Goal: Task Accomplishment & Management: Manage account settings

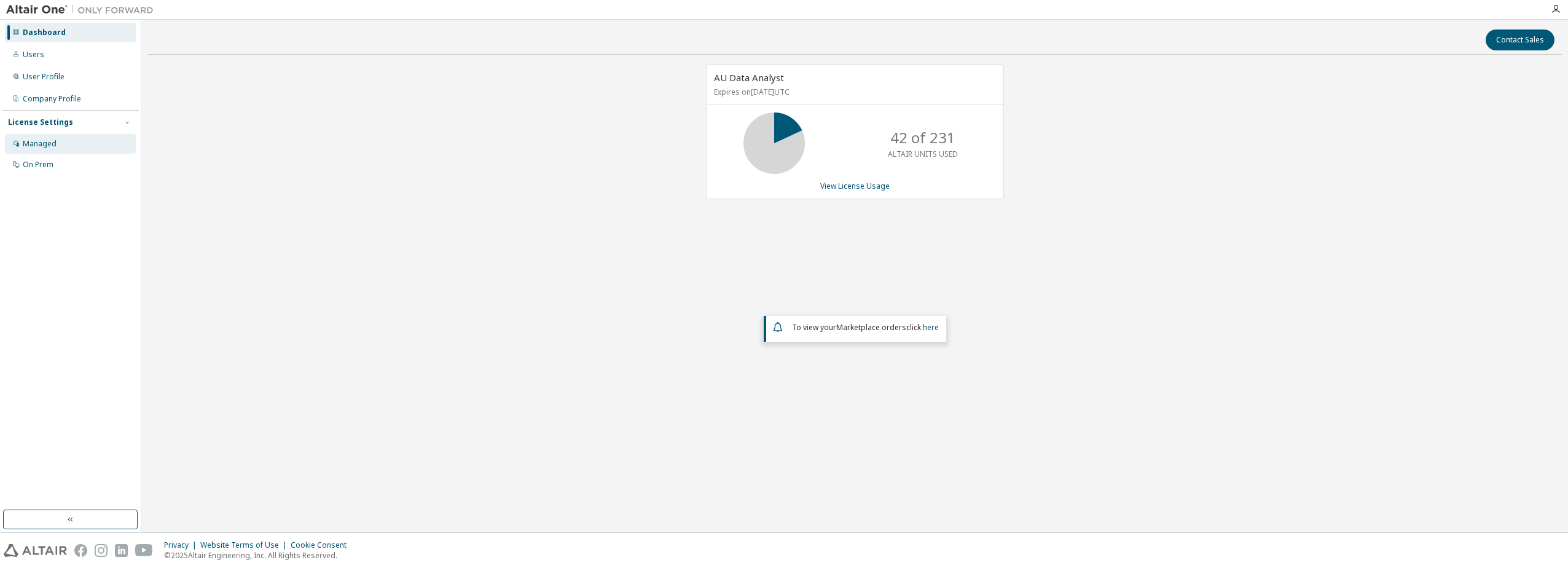
click at [40, 147] on div "Managed" at bounding box center [39, 144] width 34 height 10
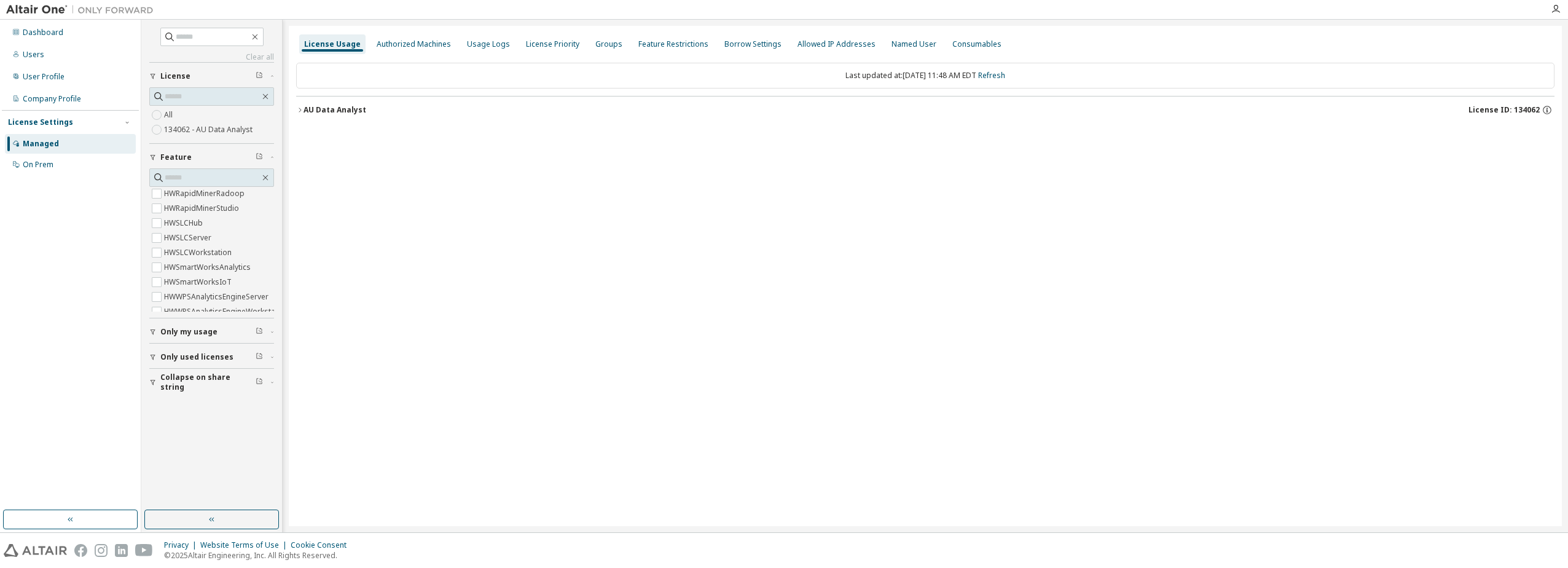
scroll to position [517, 0]
click at [209, 332] on span "Only my usage" at bounding box center [189, 332] width 57 height 10
click at [953, 44] on div "Consumables" at bounding box center [977, 44] width 49 height 10
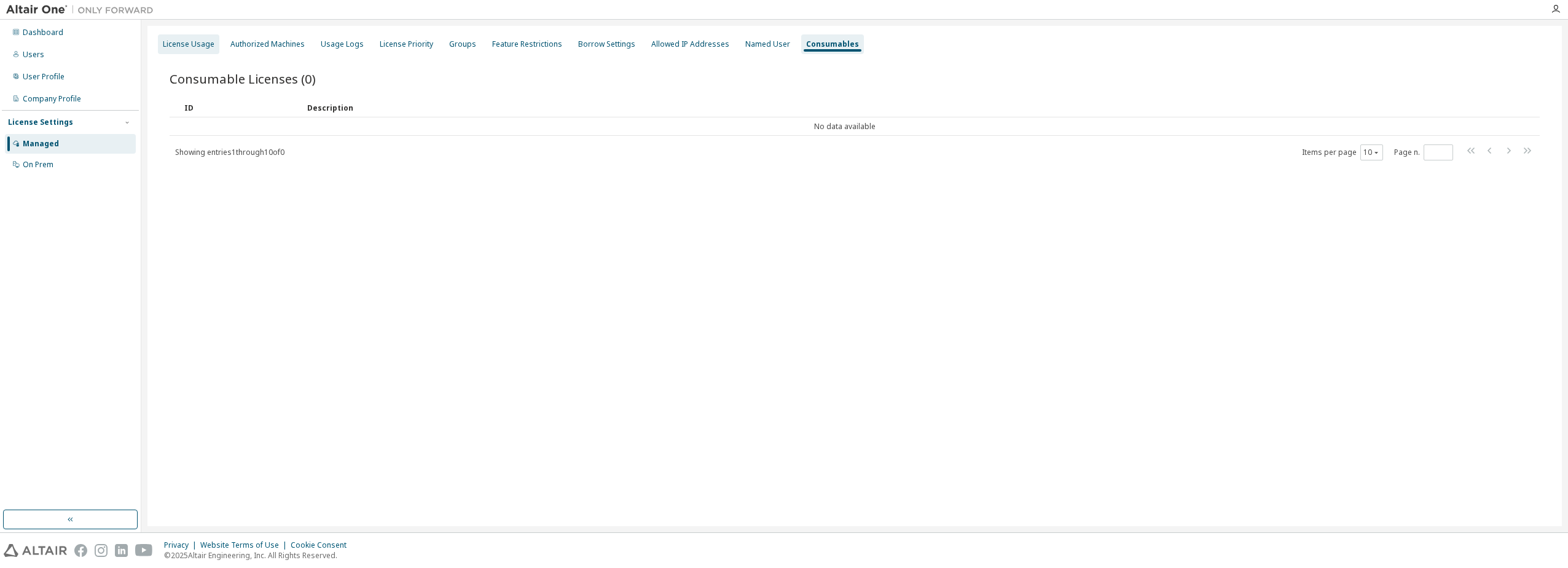
click at [191, 50] on div "License Usage" at bounding box center [189, 44] width 61 height 20
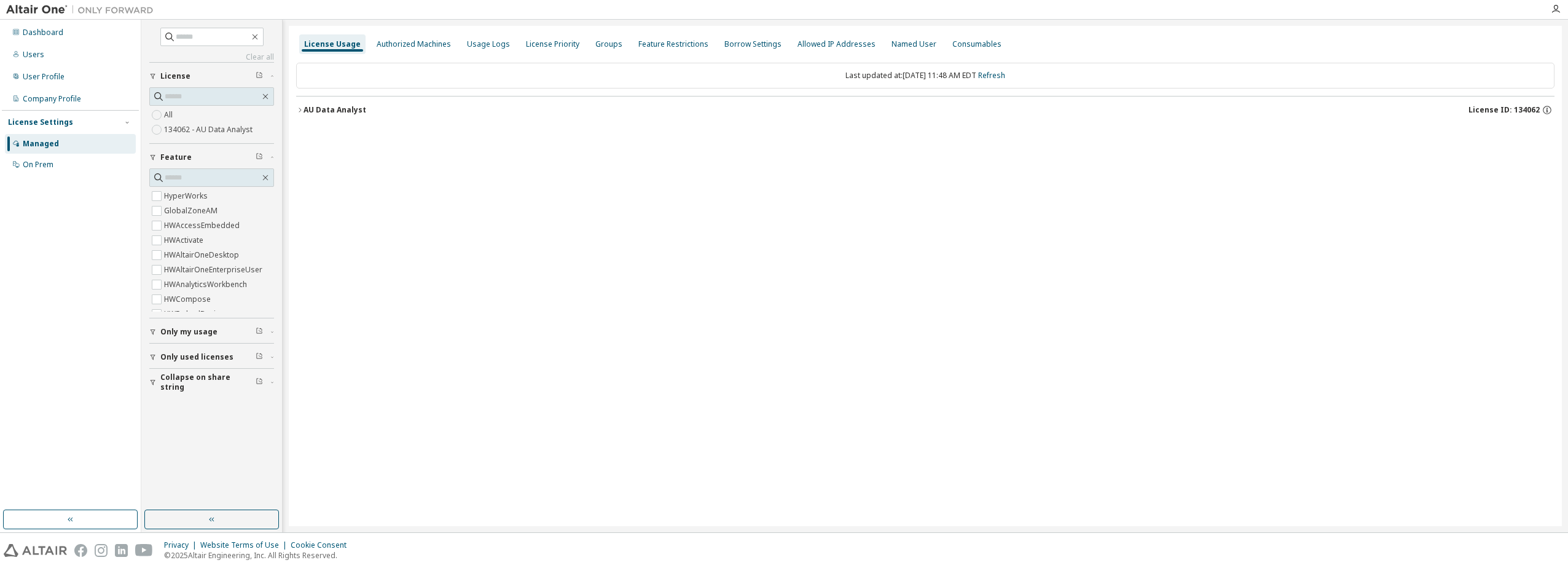
click at [192, 357] on span "Only used licenses" at bounding box center [197, 357] width 73 height 10
click at [179, 284] on button "Only used licenses" at bounding box center [212, 279] width 125 height 27
click at [184, 331] on span "Only my usage" at bounding box center [189, 332] width 57 height 10
click at [184, 331] on span "Only my usage" at bounding box center [189, 332] width 57 height 10
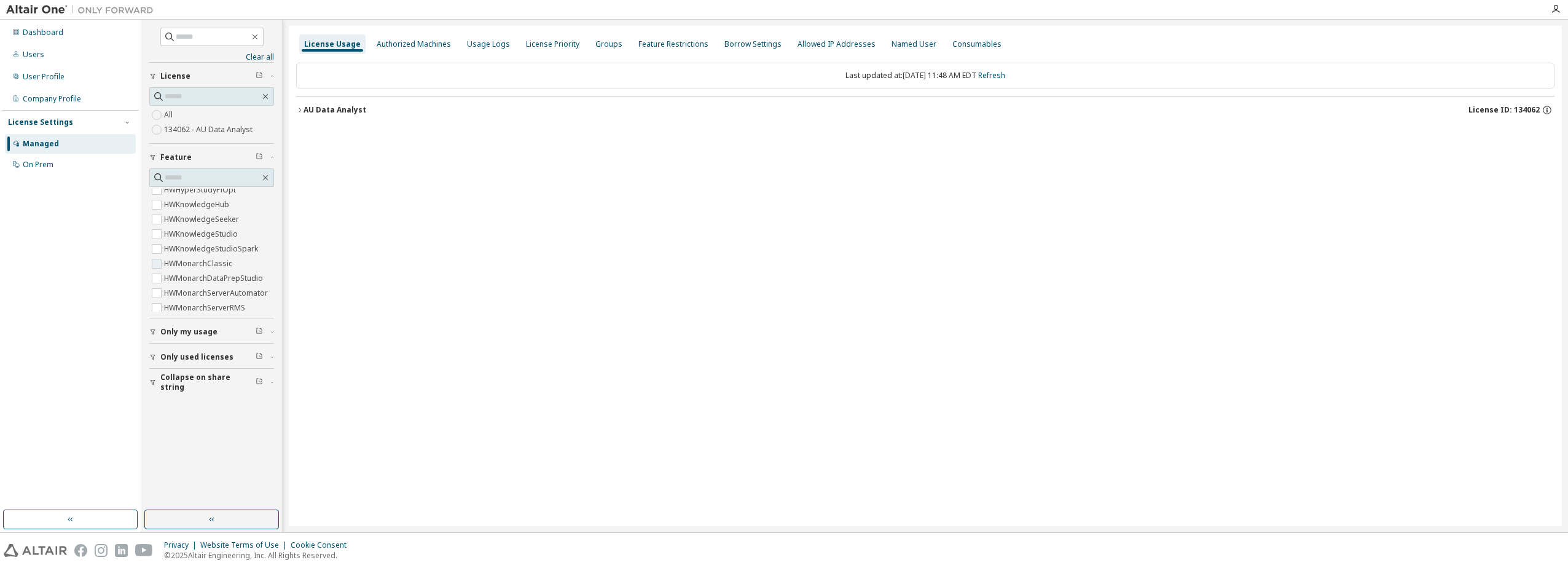
click at [227, 266] on label "HWMonarchClassic" at bounding box center [199, 264] width 71 height 15
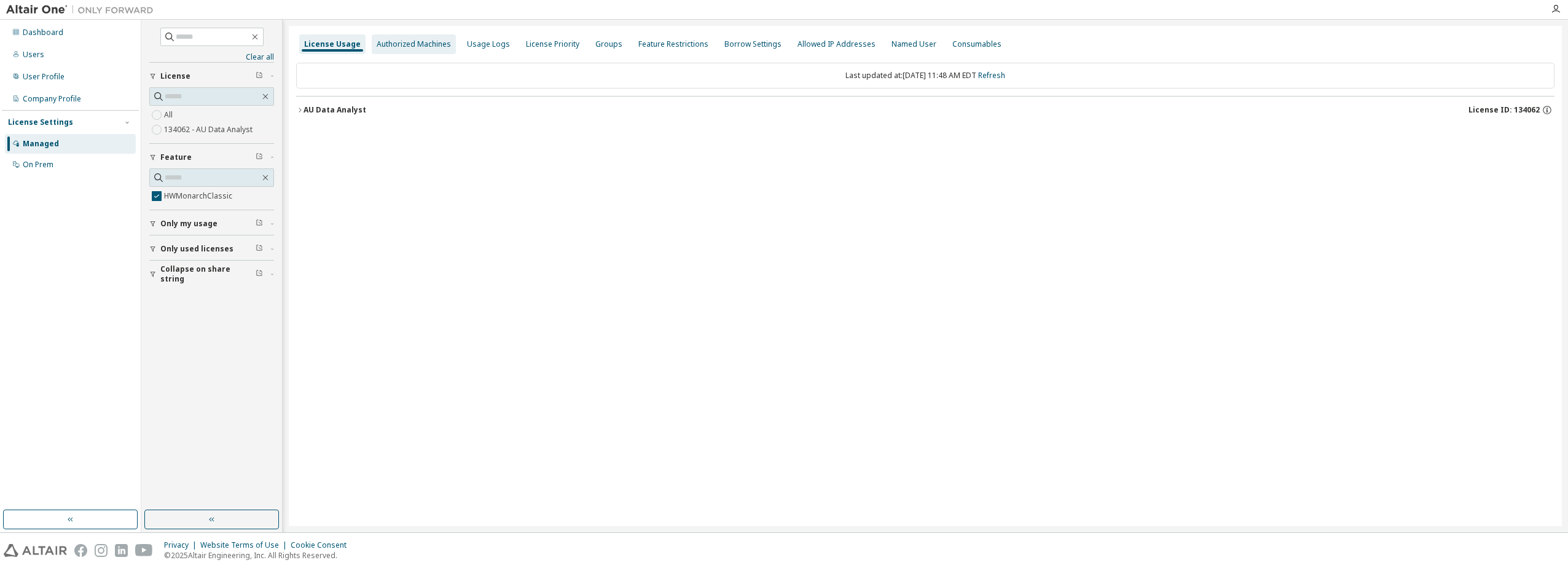
click at [415, 36] on div "Authorized Machines" at bounding box center [414, 44] width 84 height 20
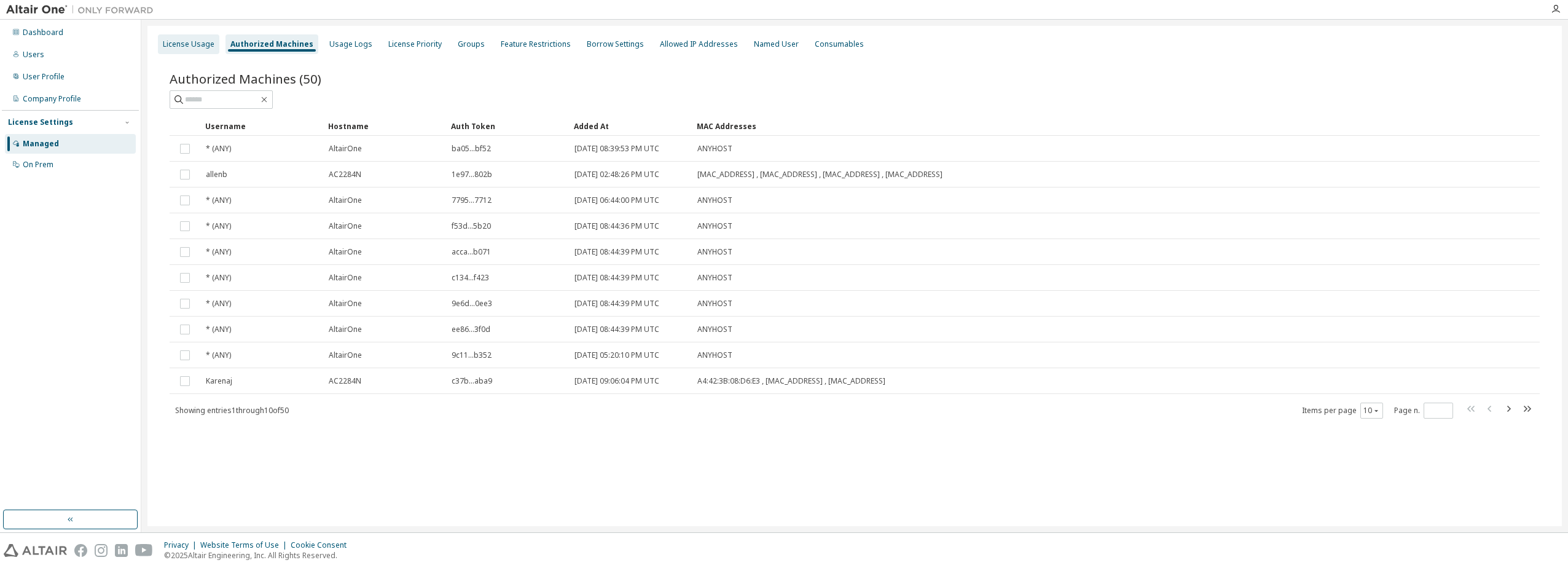
click at [195, 44] on div "License Usage" at bounding box center [189, 44] width 51 height 10
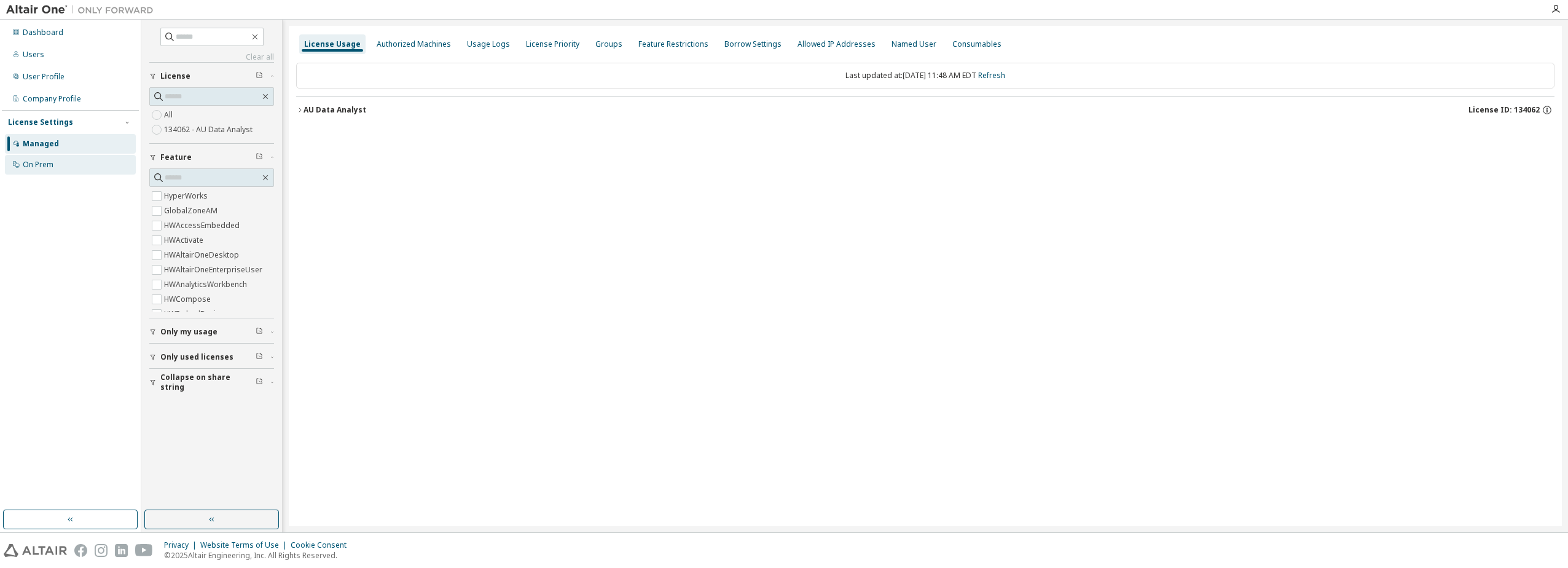
click at [46, 163] on div "On Prem" at bounding box center [38, 165] width 31 height 10
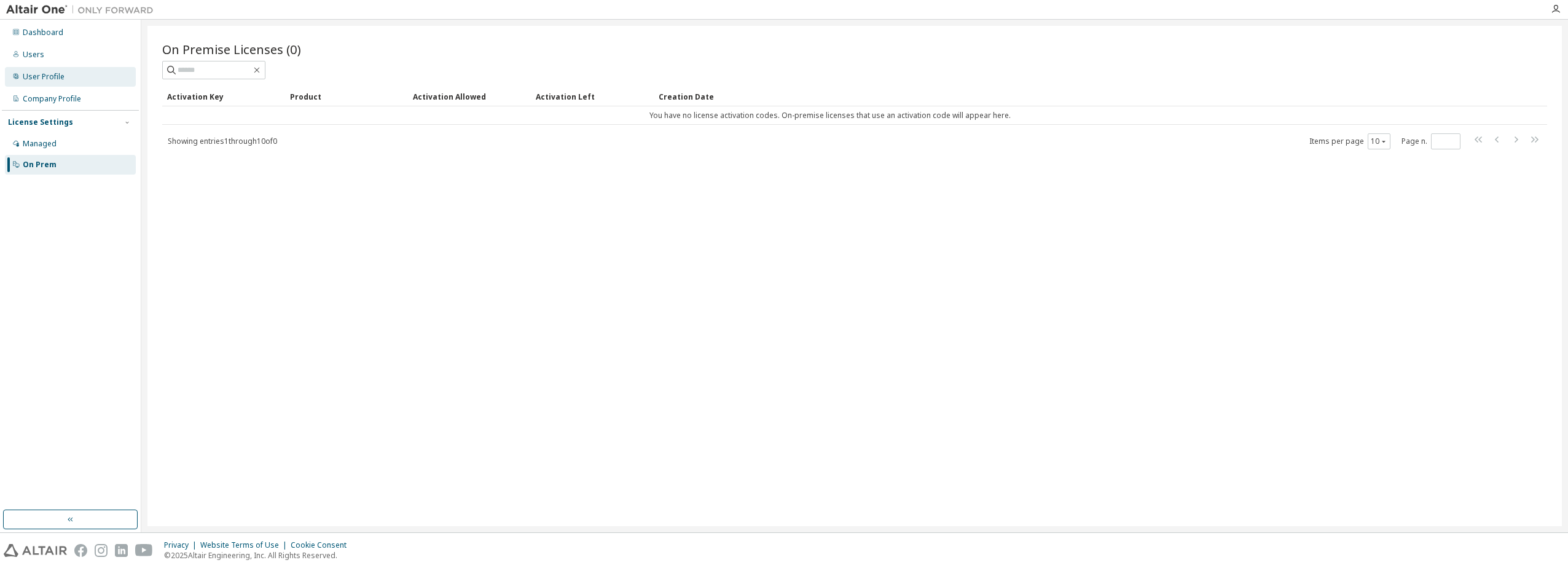
click at [51, 81] on div "User Profile" at bounding box center [44, 77] width 41 height 10
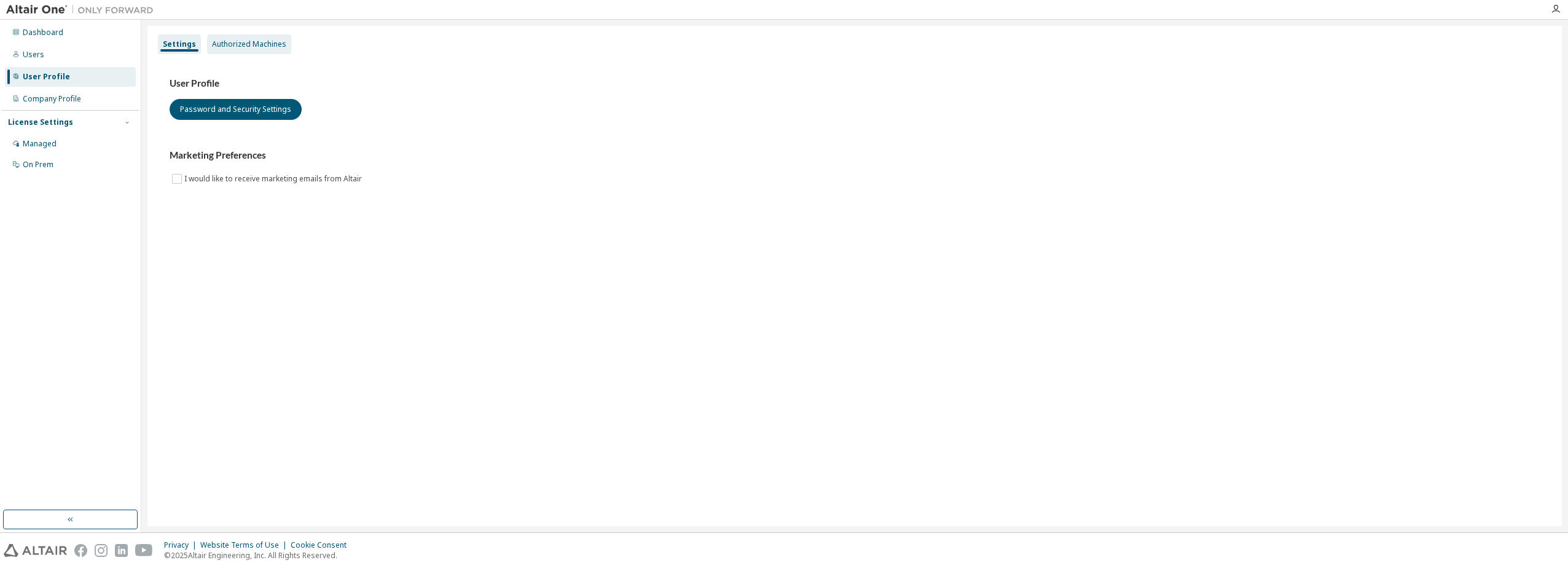
click at [279, 40] on div "Authorized Machines" at bounding box center [249, 44] width 74 height 10
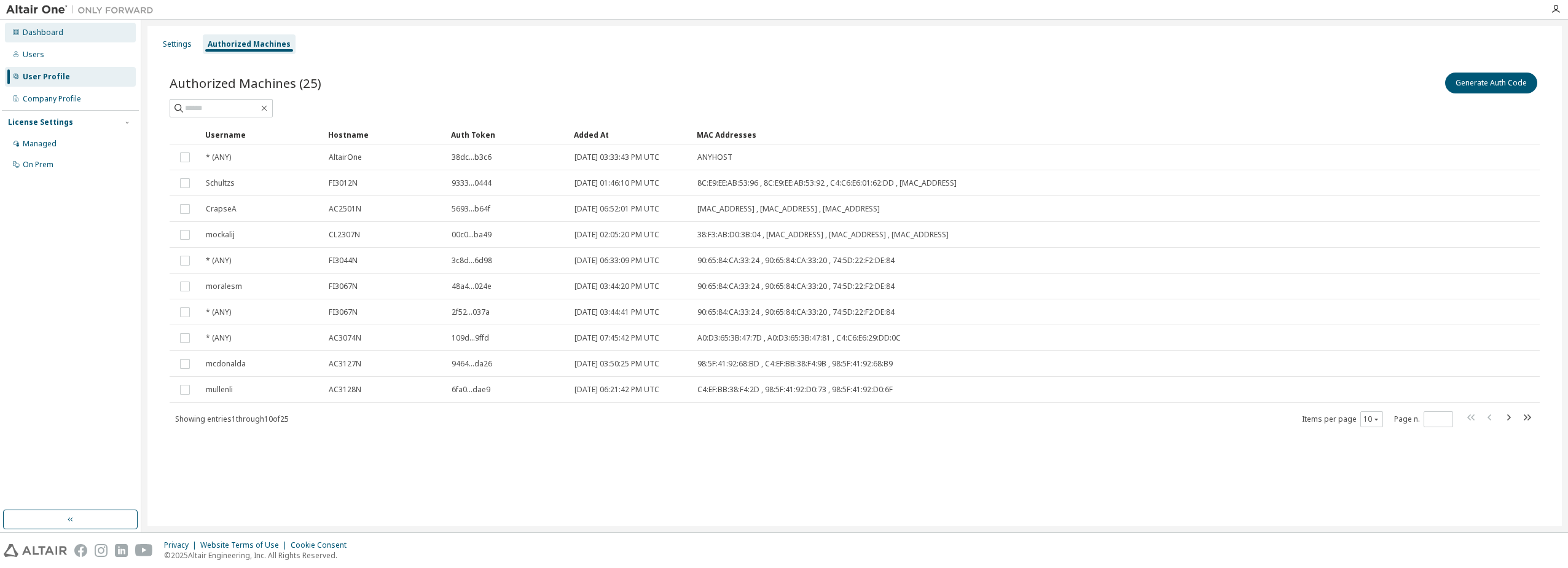
click at [49, 33] on div "Dashboard" at bounding box center [43, 33] width 41 height 10
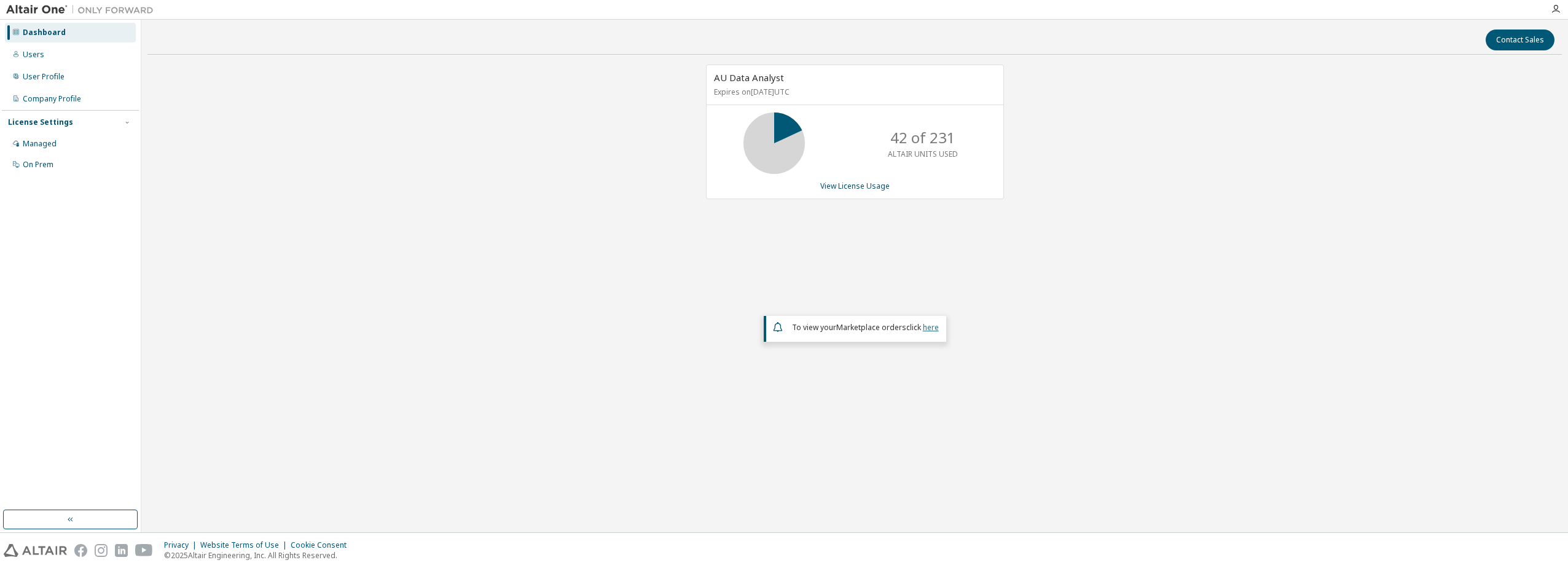
click at [928, 327] on link "here" at bounding box center [931, 327] width 16 height 11
click at [58, 77] on div "User Profile" at bounding box center [44, 77] width 41 height 10
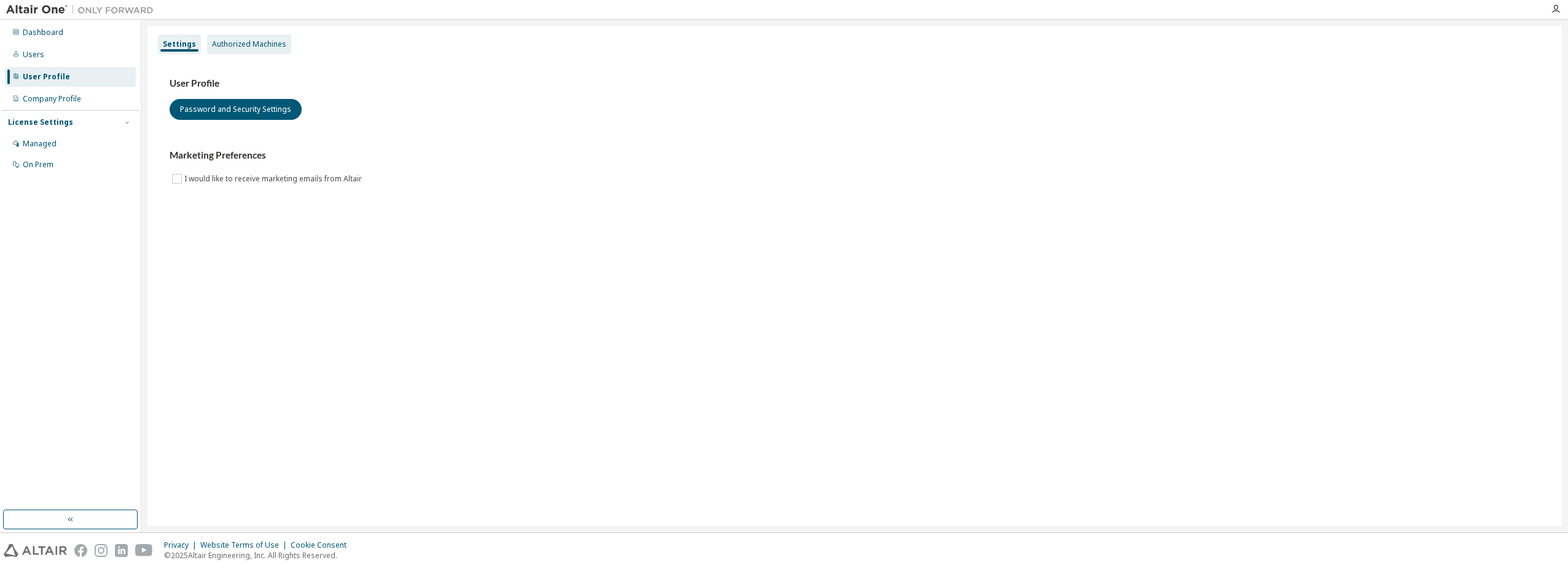
click at [242, 37] on div "Authorized Machines" at bounding box center [249, 44] width 84 height 20
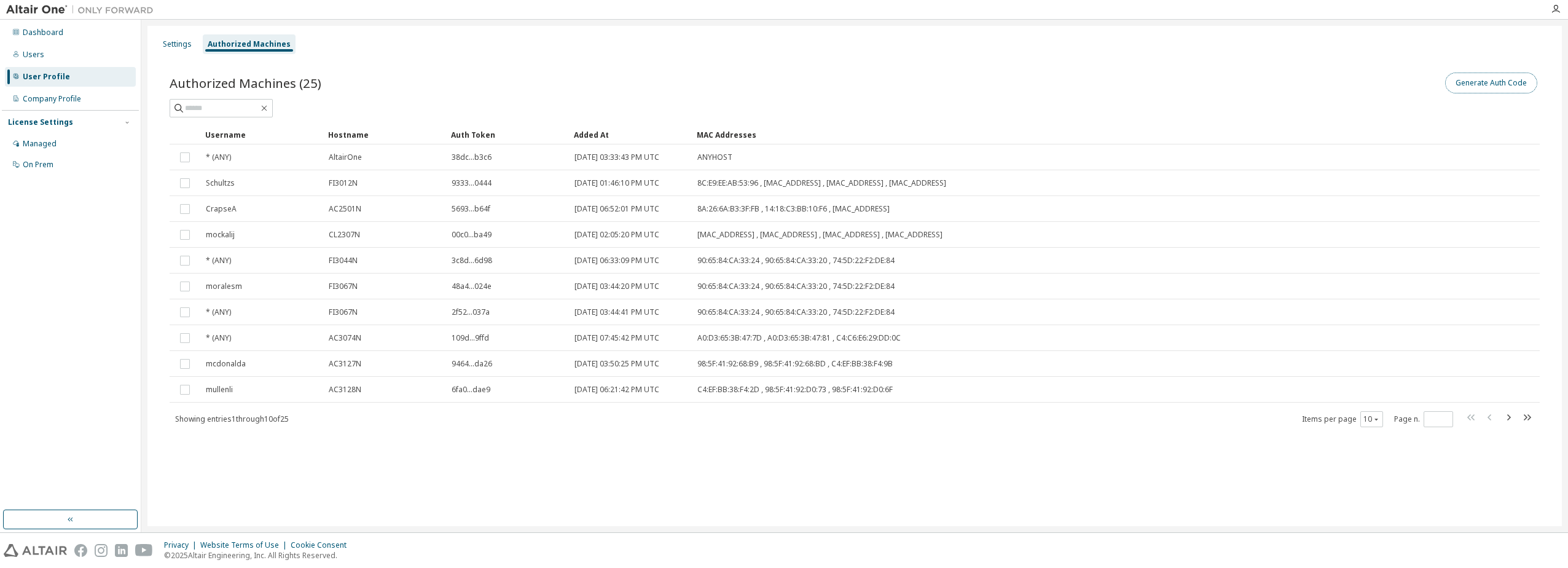
click at [1481, 86] on button "Generate Auth Code" at bounding box center [1491, 82] width 92 height 21
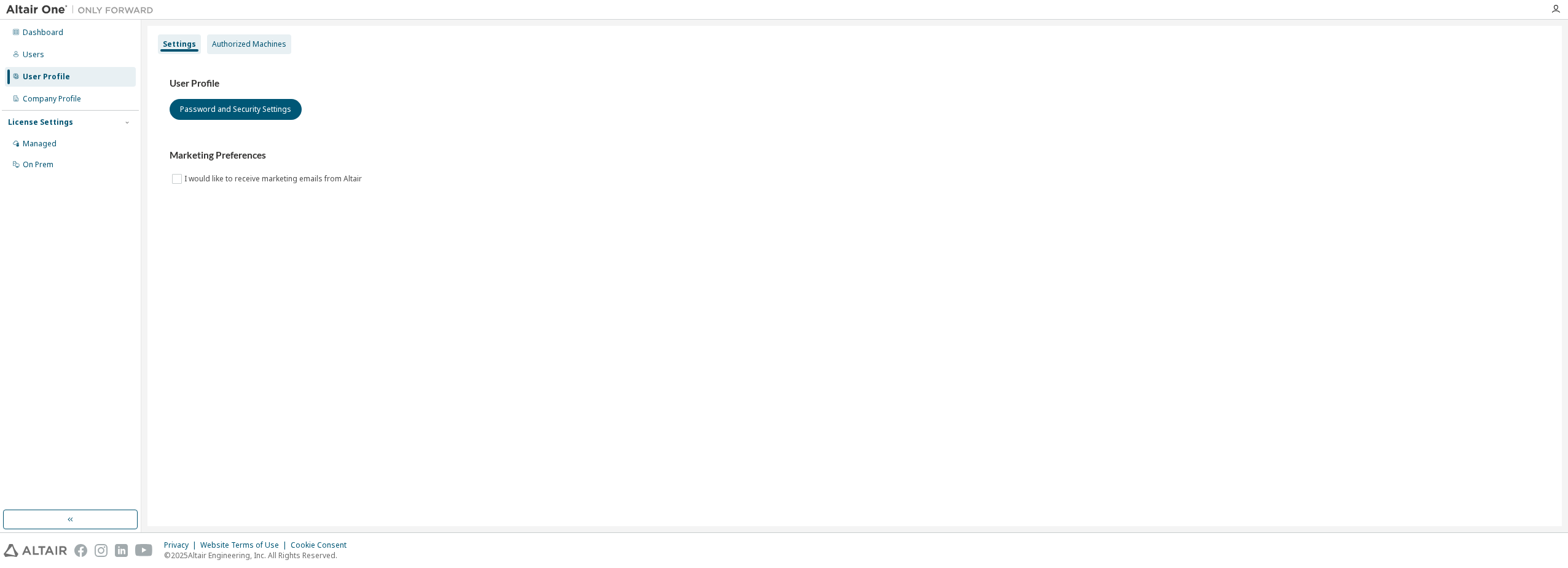
click at [257, 44] on div "Authorized Machines" at bounding box center [249, 44] width 74 height 10
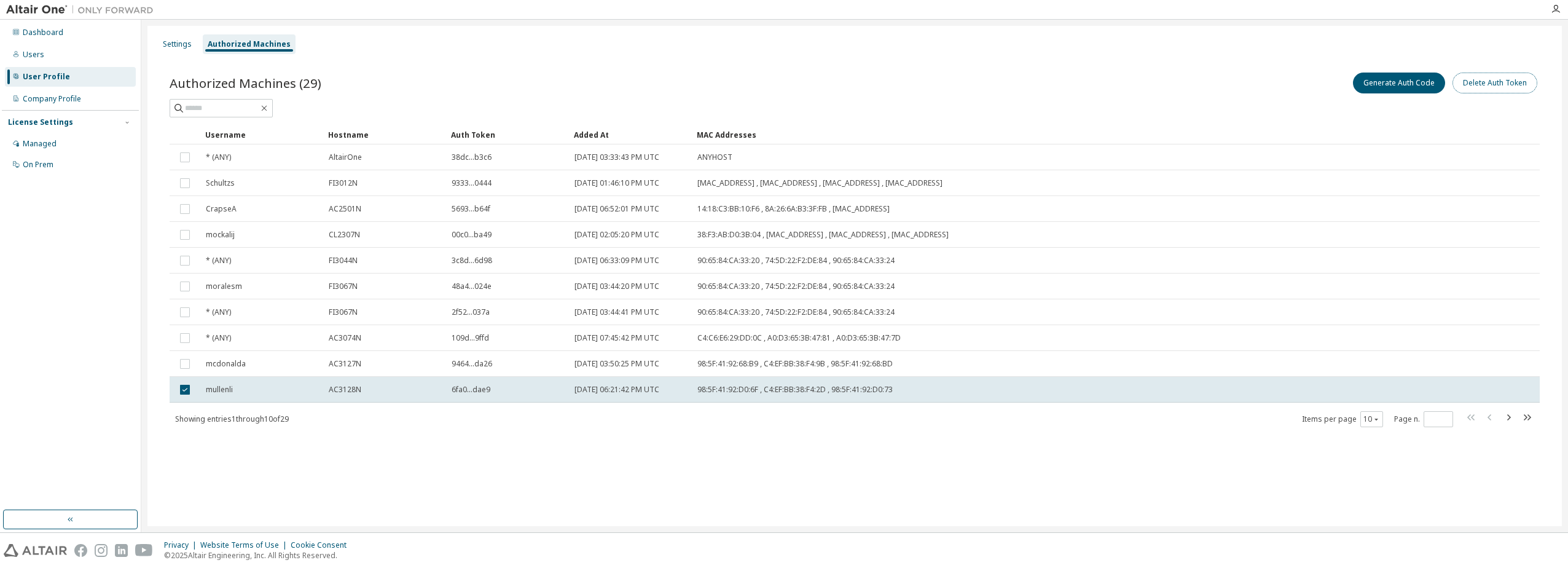
click at [1487, 86] on button "Delete Auth Token" at bounding box center [1495, 82] width 85 height 21
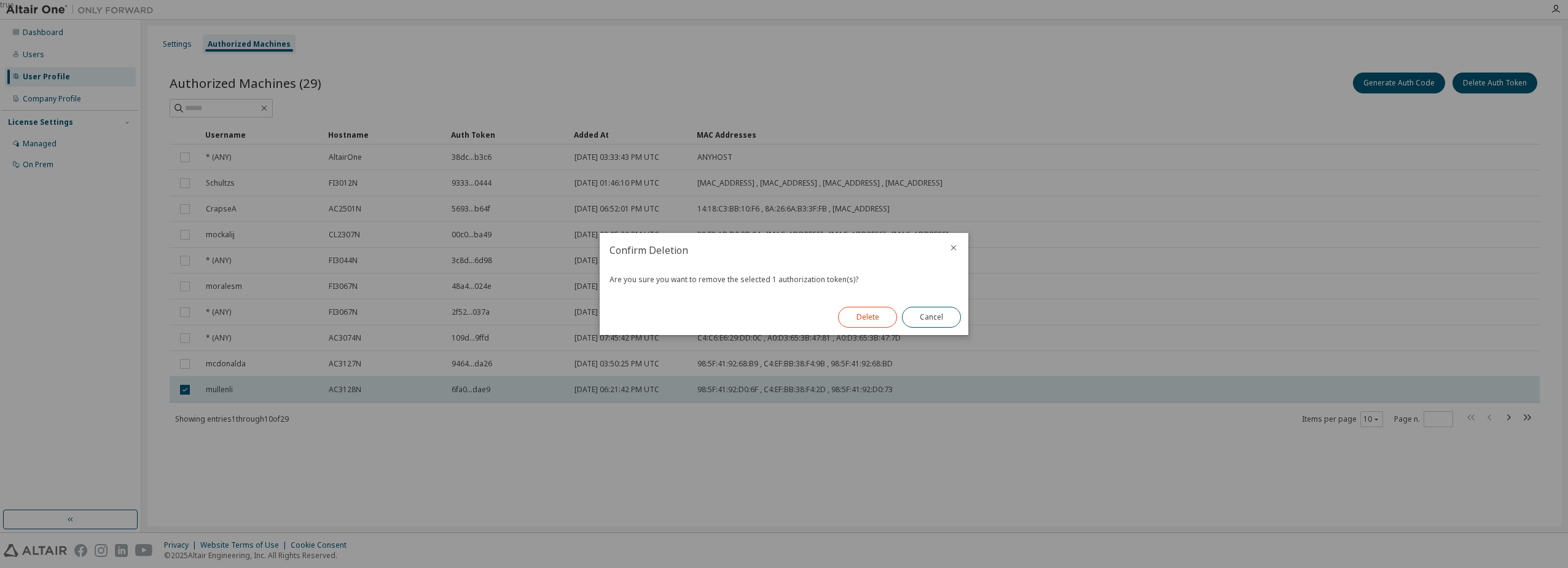
click at [873, 321] on button "Delete" at bounding box center [868, 317] width 59 height 21
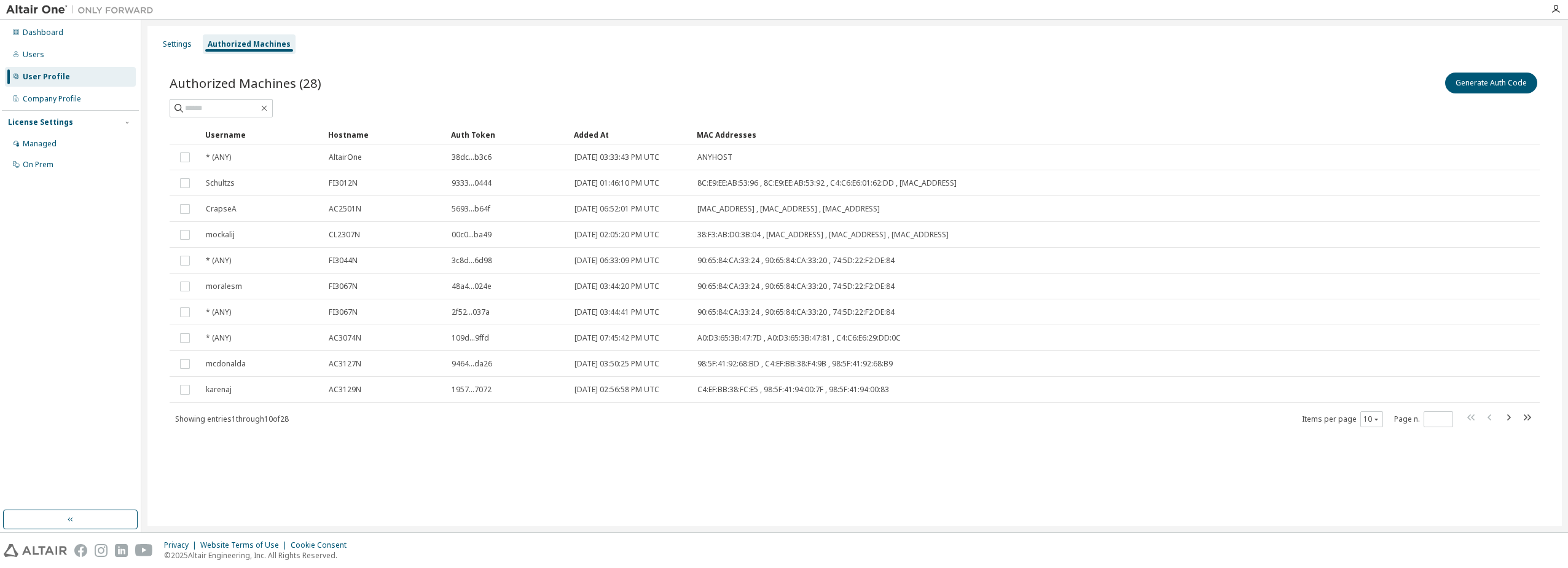
click at [355, 136] on div "Hostname" at bounding box center [384, 135] width 113 height 20
click at [1507, 419] on icon "button" at bounding box center [1509, 417] width 4 height 6
click at [1512, 418] on icon "button" at bounding box center [1509, 417] width 15 height 15
type input "*"
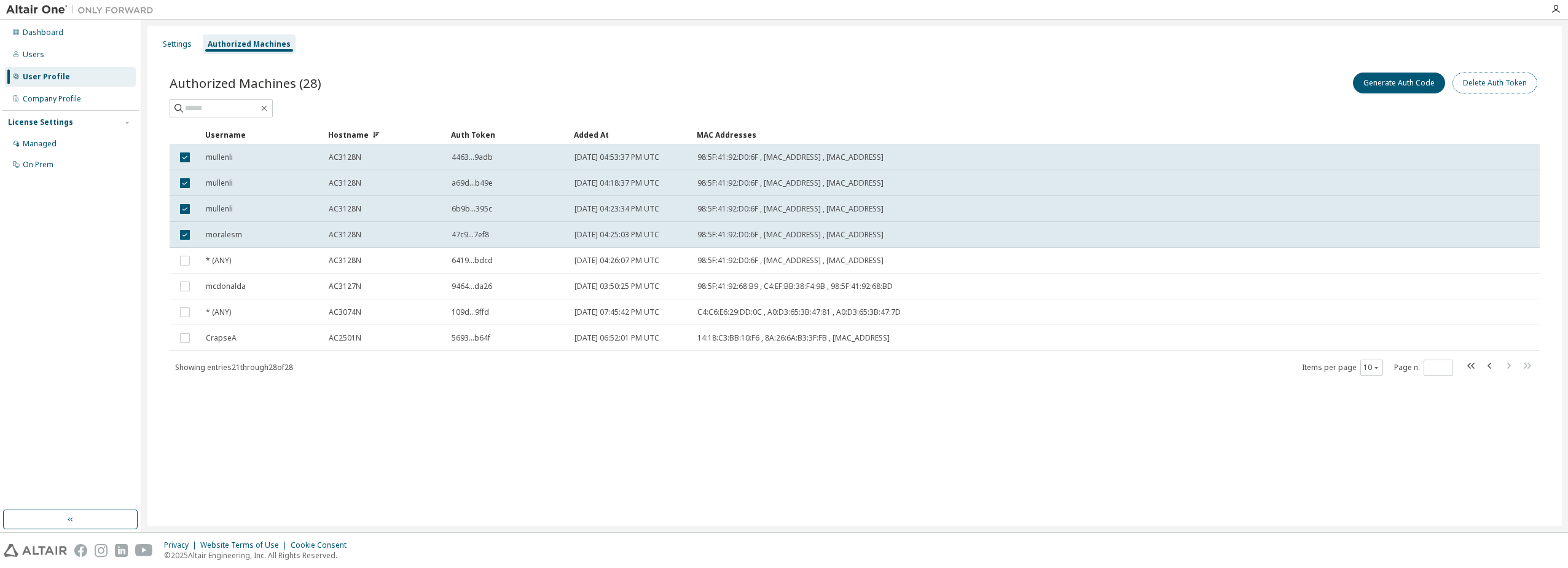
click at [1524, 88] on button "Delete Auth Token" at bounding box center [1495, 82] width 85 height 21
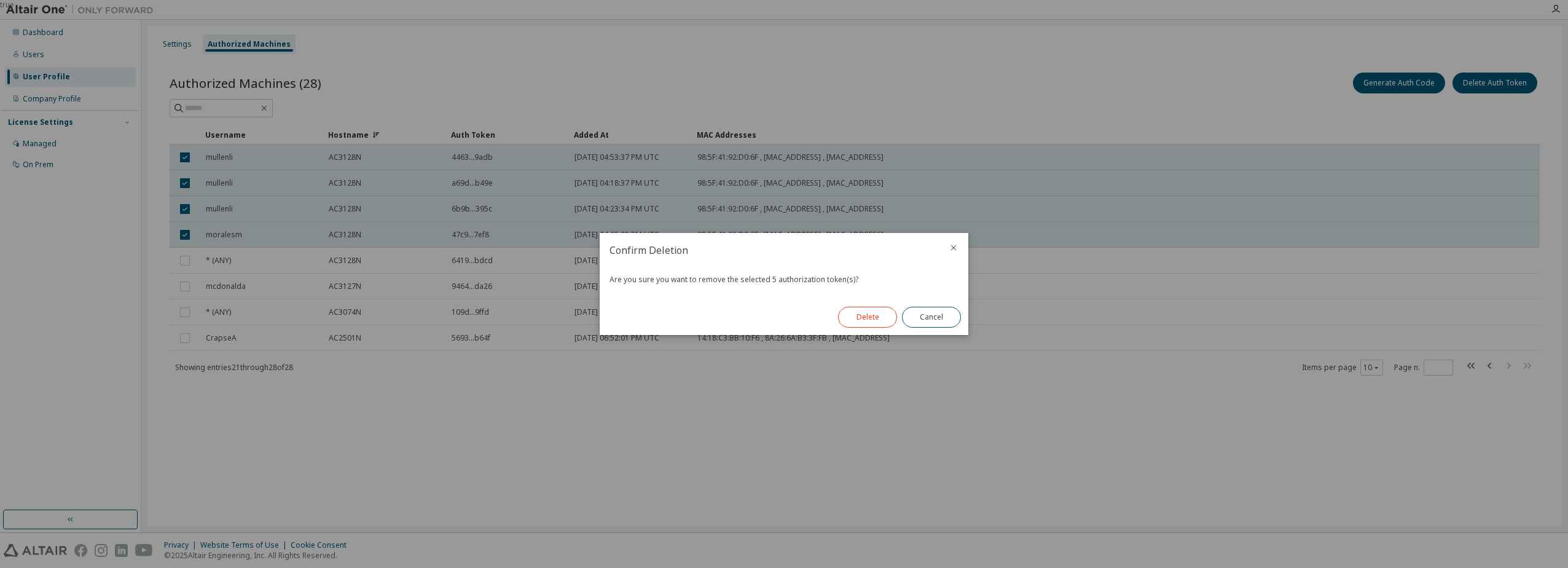
click at [867, 319] on button "Delete" at bounding box center [868, 317] width 59 height 21
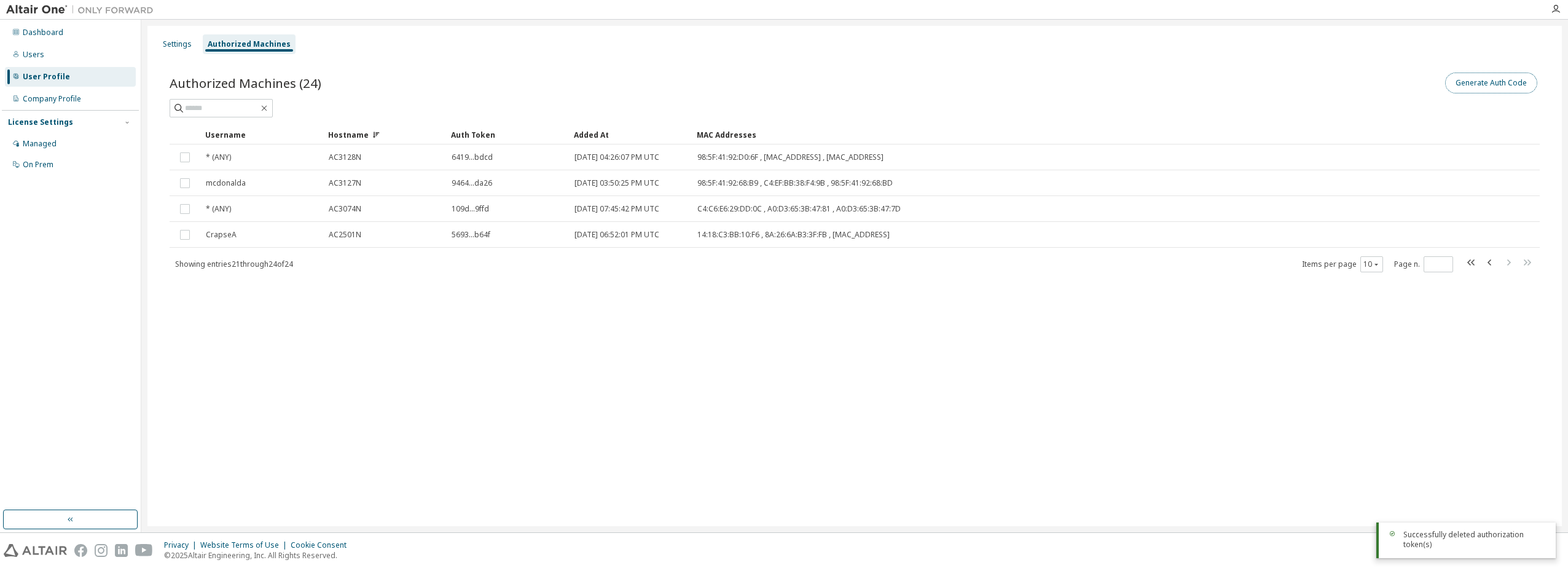
click at [1479, 91] on button "Generate Auth Code" at bounding box center [1491, 82] width 92 height 21
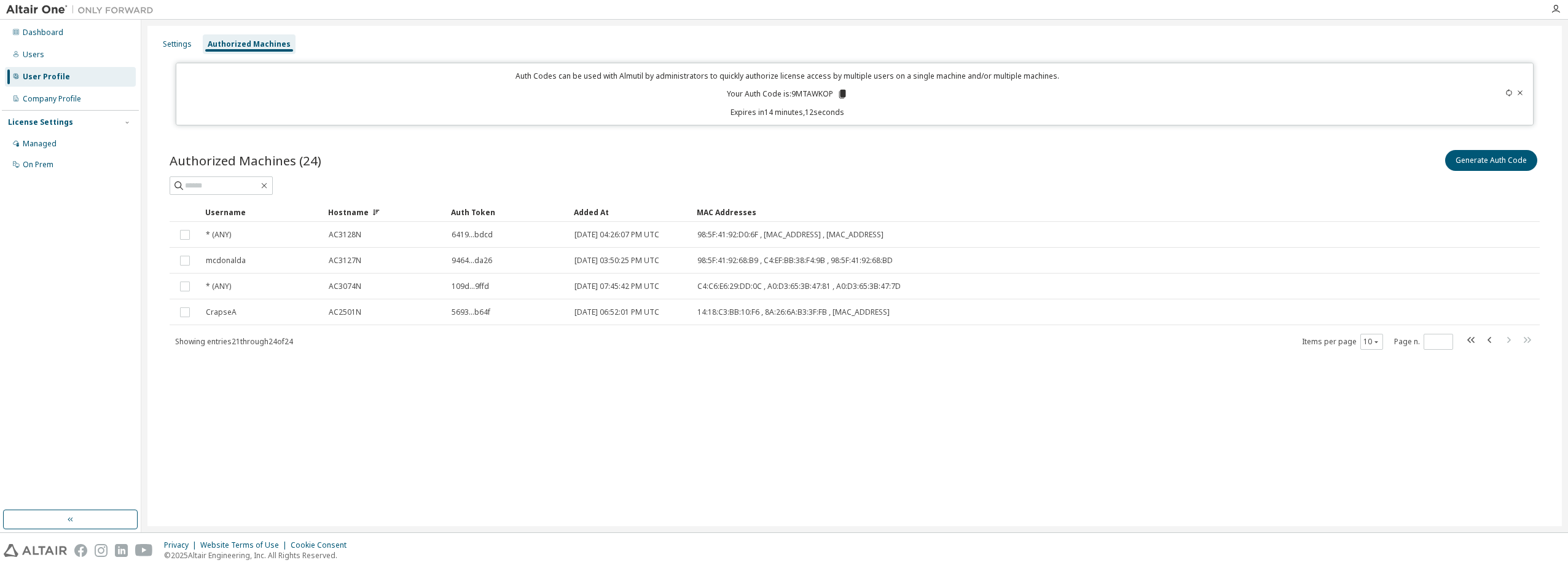
click at [1506, 94] on icon at bounding box center [1509, 93] width 7 height 7
click at [929, 163] on div "Generate Auth Code" at bounding box center [1197, 160] width 685 height 26
click at [259, 184] on input "text" at bounding box center [222, 185] width 74 height 12
type input "****"
type input "*"
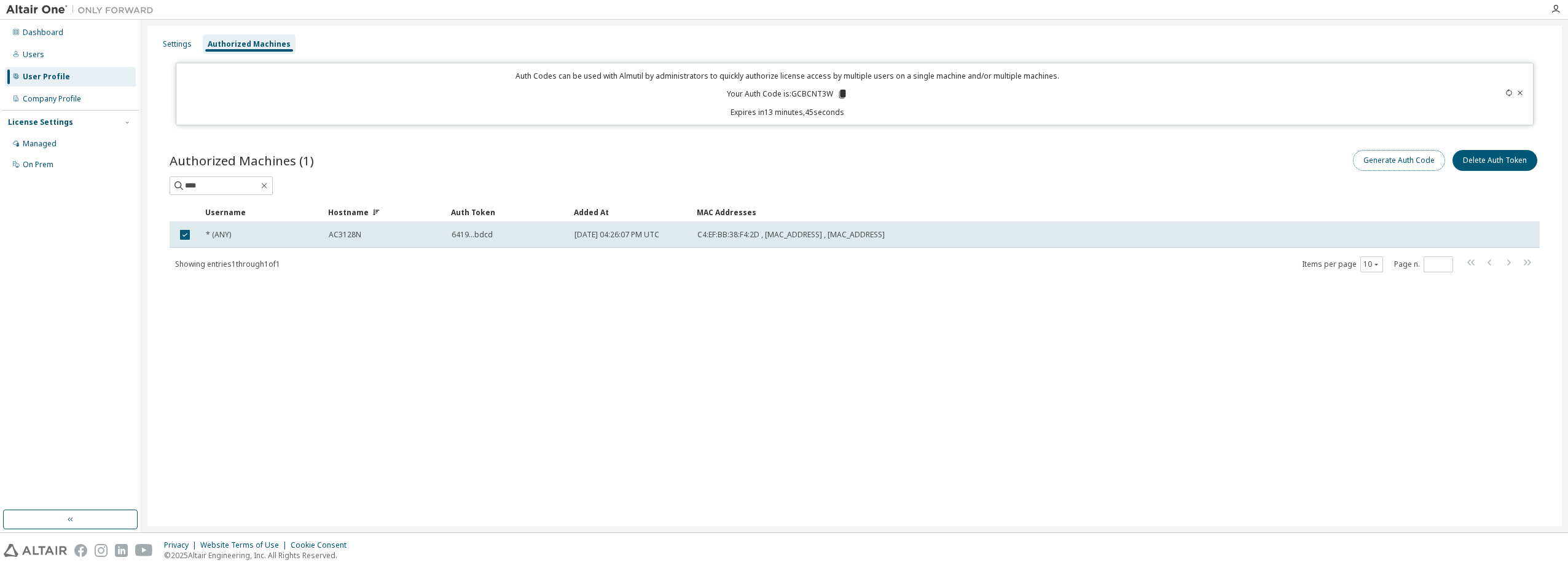
click at [1399, 156] on button "Generate Auth Code" at bounding box center [1399, 160] width 92 height 21
click at [1387, 164] on button "Generate Auth Code" at bounding box center [1399, 160] width 92 height 21
click at [1192, 166] on div "Generate Auth Code Delete Auth Token" at bounding box center [1197, 160] width 685 height 26
click at [1522, 93] on icon at bounding box center [1520, 93] width 7 height 7
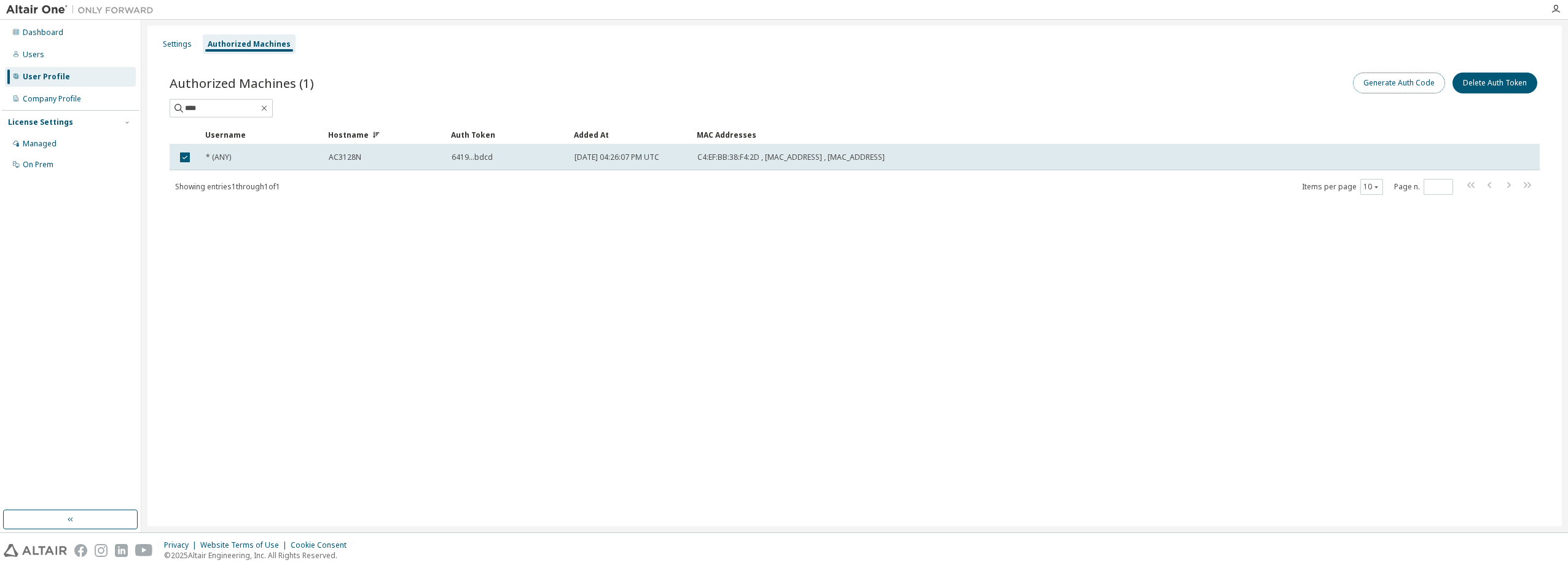
click at [1414, 80] on button "Generate Auth Code" at bounding box center [1399, 82] width 92 height 21
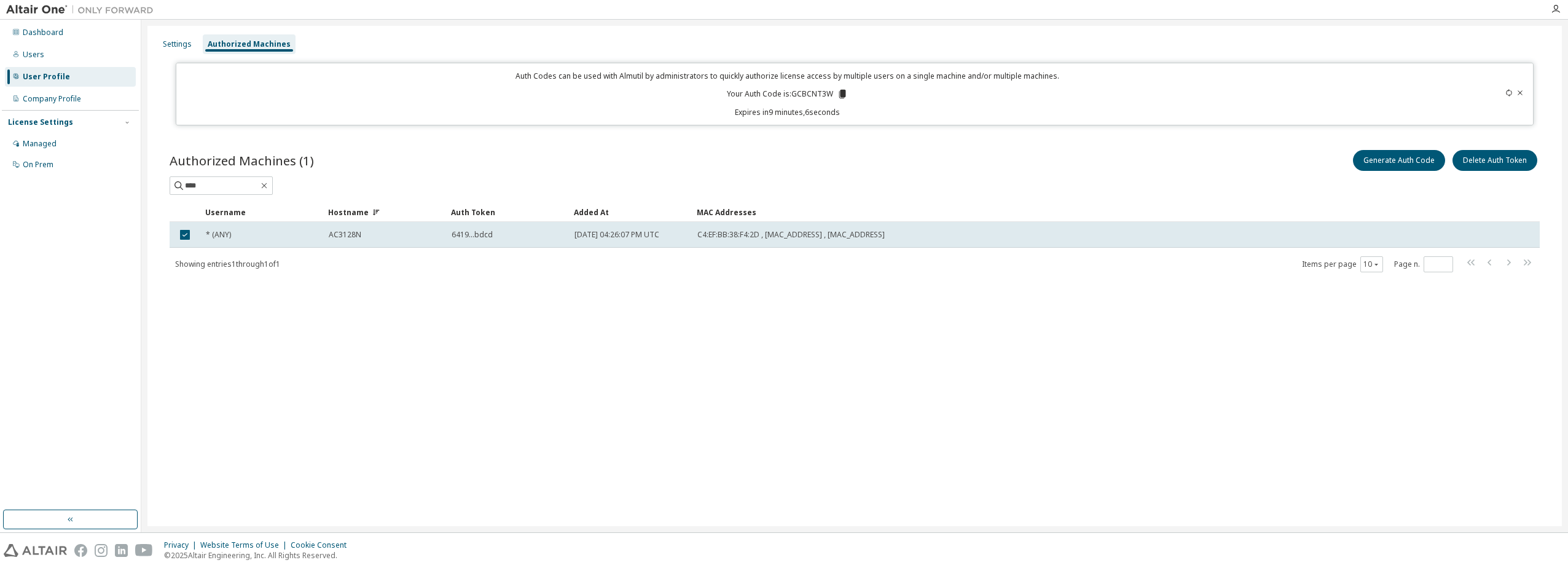
click at [1508, 92] on icon at bounding box center [1509, 93] width 7 height 7
click at [1405, 164] on button "Generate Auth Code" at bounding box center [1399, 160] width 92 height 21
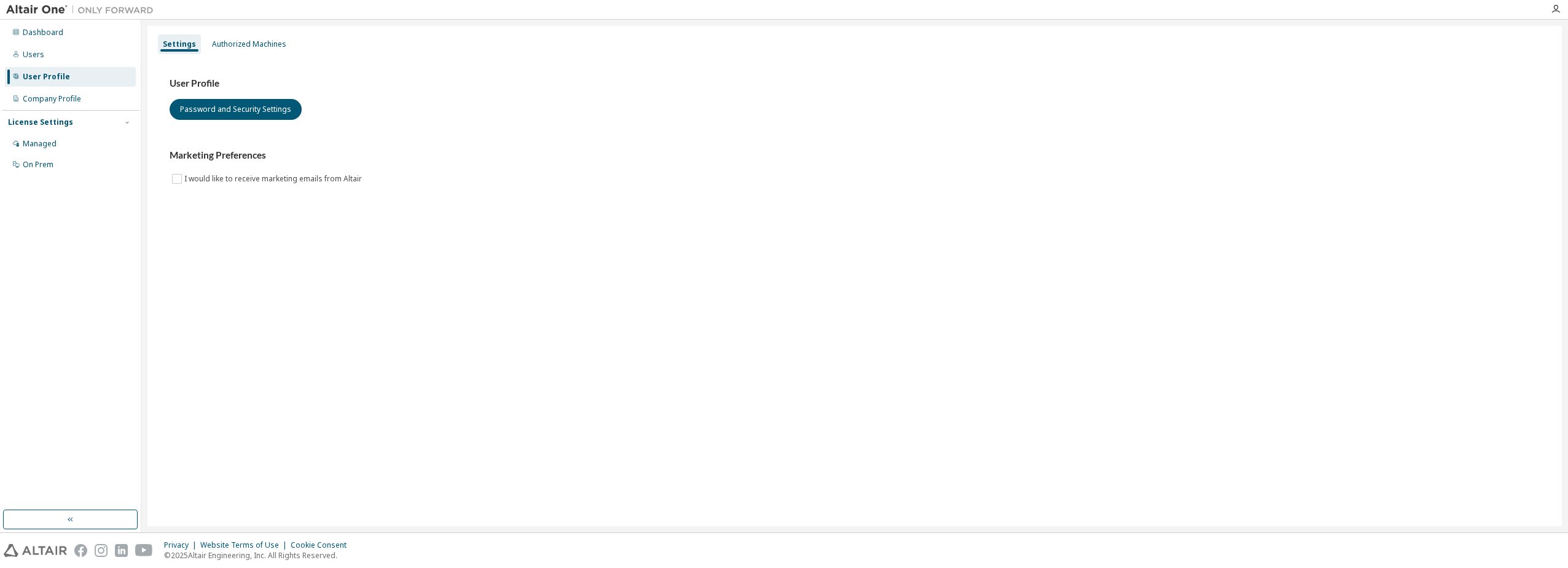
click at [257, 55] on div "User Profile Password and Security Settings Marketing Preferences I would like …" at bounding box center [855, 139] width 1400 height 168
click at [259, 42] on div "Authorized Machines" at bounding box center [249, 44] width 74 height 10
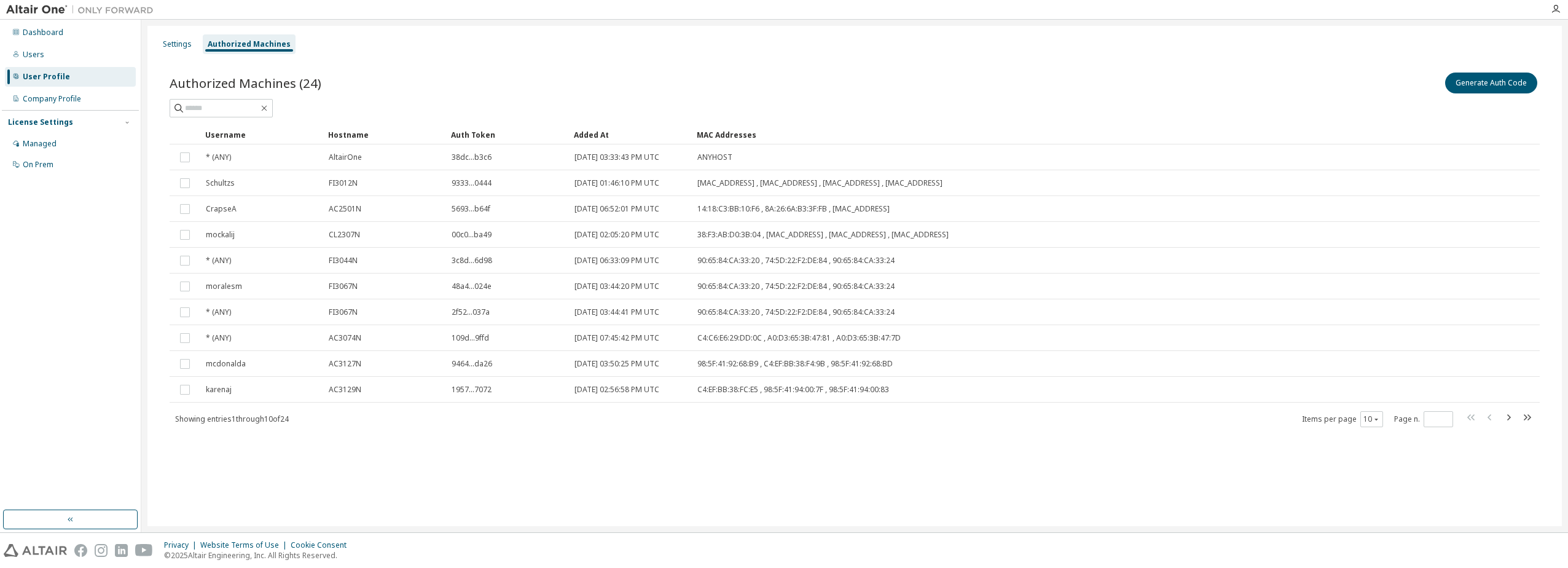
click at [340, 132] on div "Hostname" at bounding box center [384, 135] width 113 height 20
click at [257, 103] on input "text" at bounding box center [222, 108] width 74 height 12
type input "****"
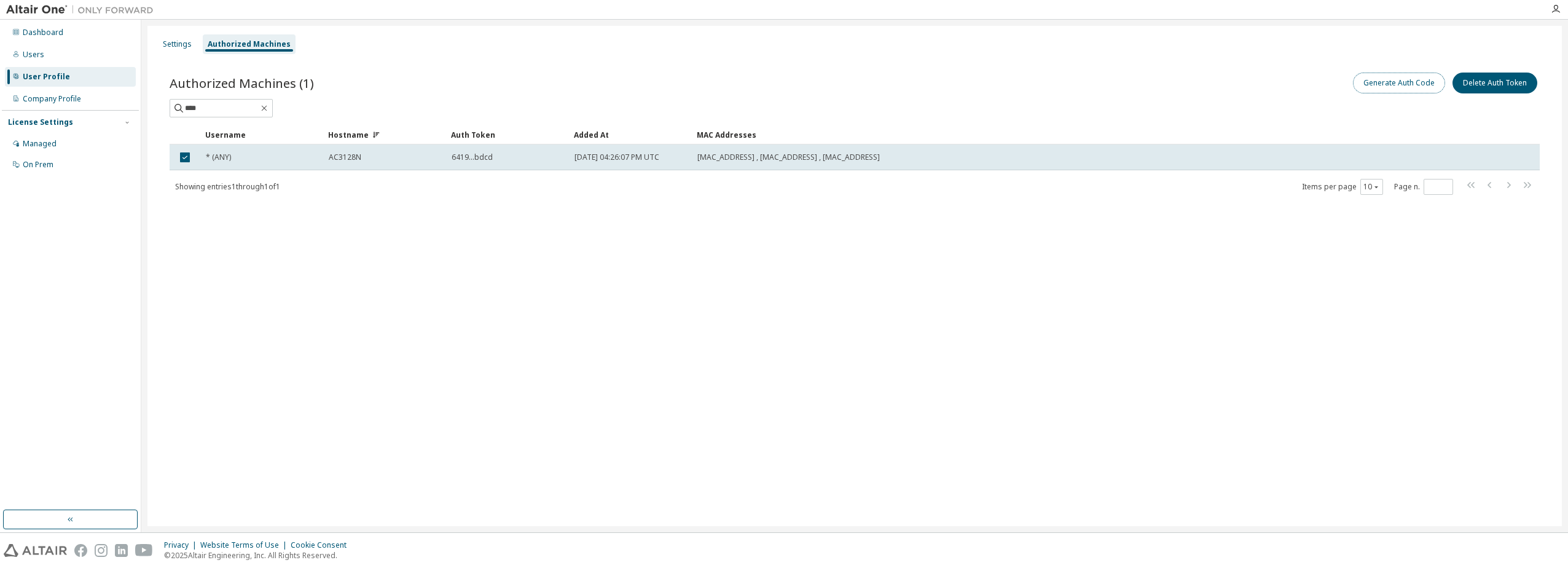
click at [1401, 81] on button "Generate Auth Code" at bounding box center [1399, 82] width 92 height 21
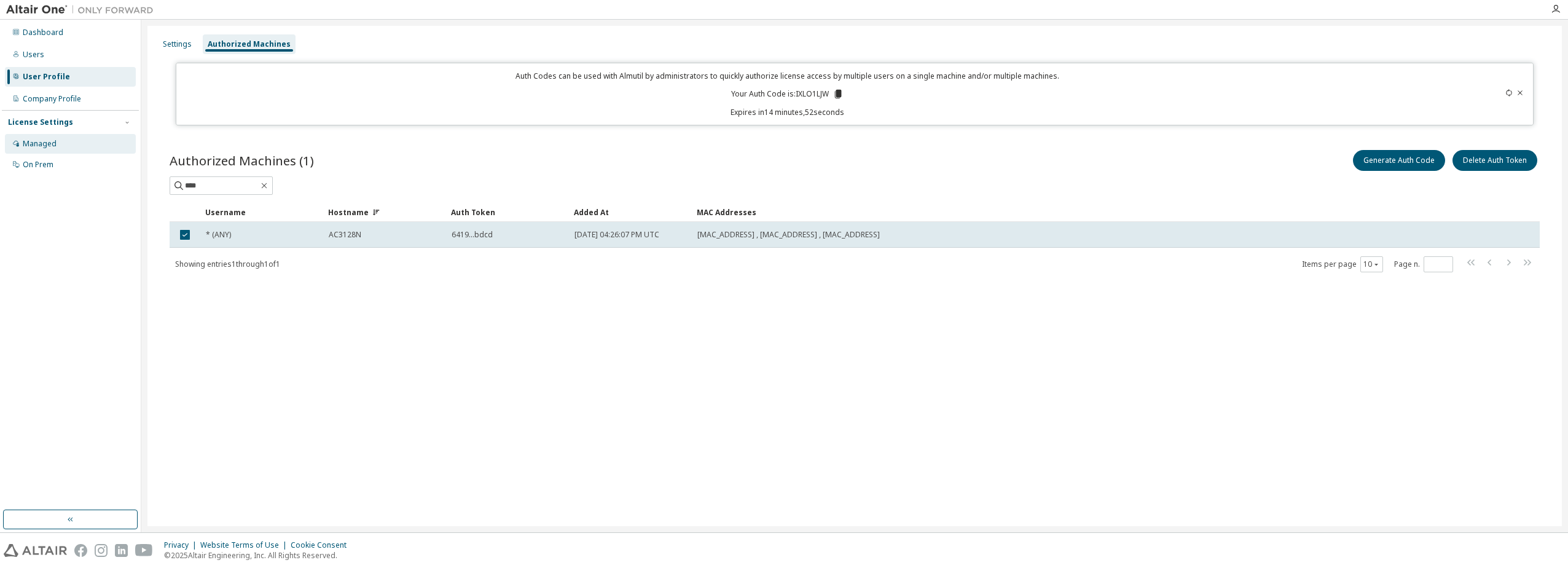
click at [47, 143] on div "Managed" at bounding box center [39, 144] width 34 height 10
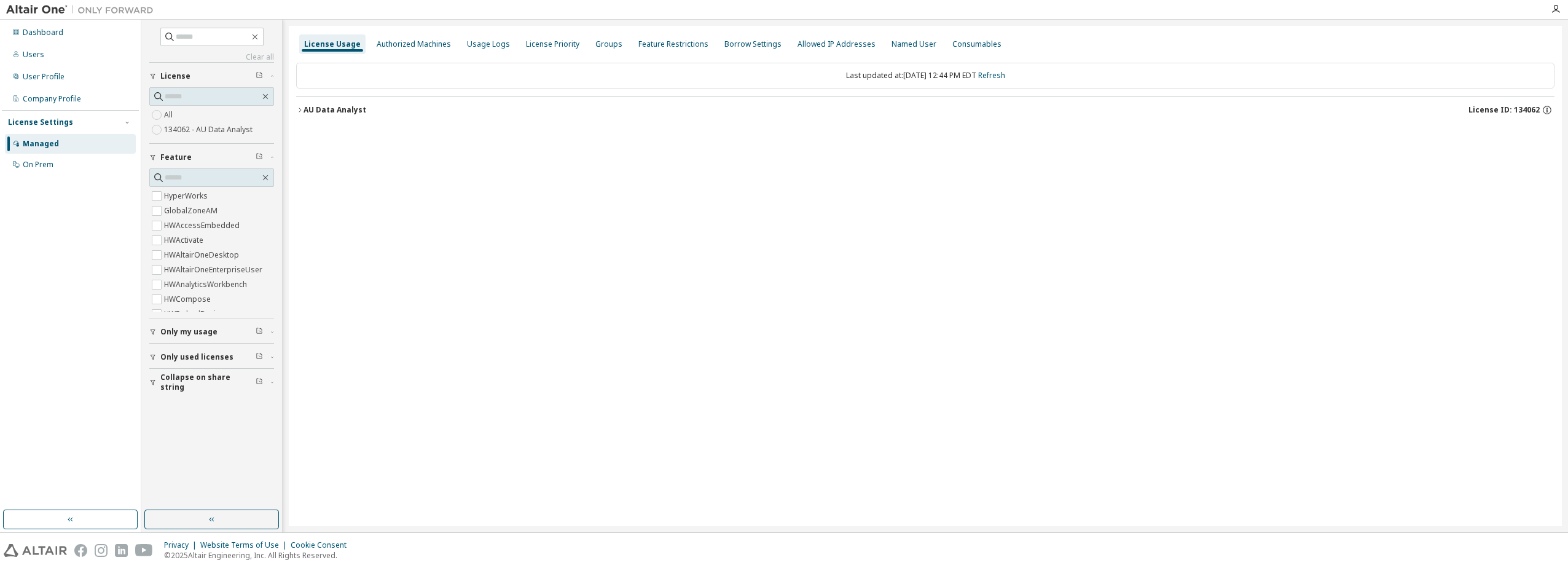
click at [209, 131] on label "134062 - AU Data Analyst" at bounding box center [209, 129] width 91 height 15
click at [300, 107] on icon "button" at bounding box center [299, 110] width 7 height 7
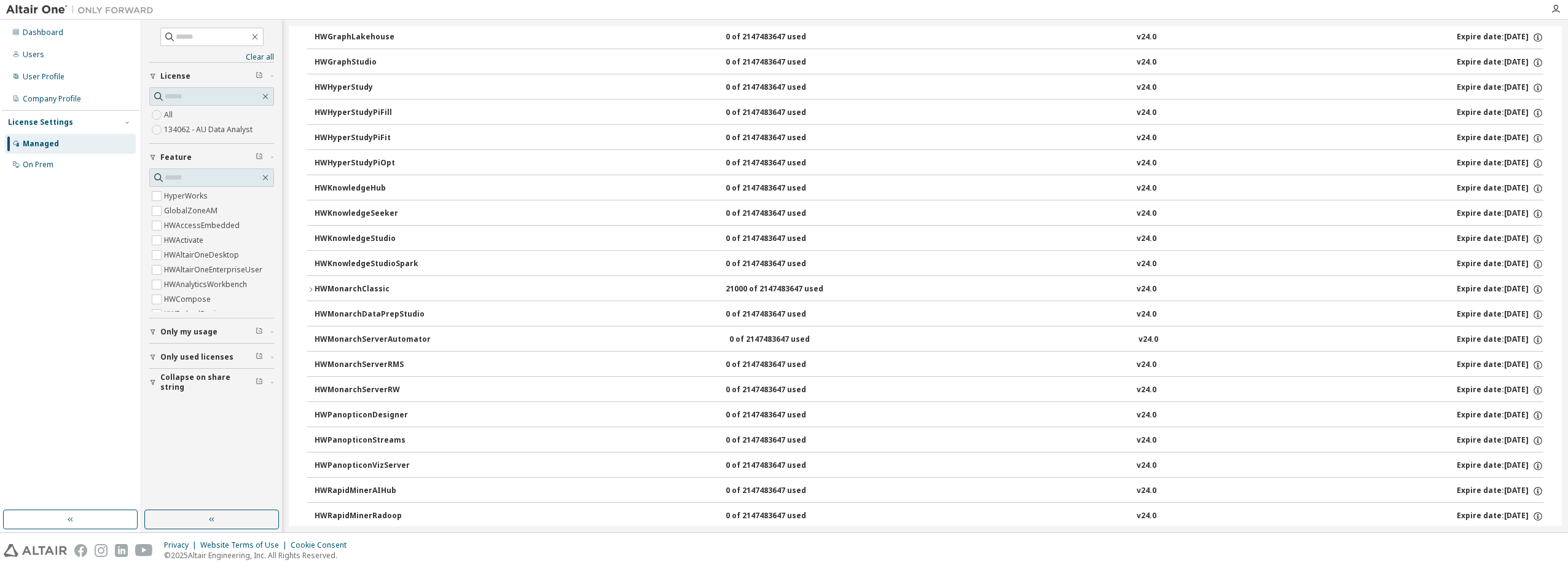
scroll to position [430, 0]
click at [417, 290] on button "HWMonarchClassic 21000 of 2147483647 used v24.0 Expire date: 2025-12-30" at bounding box center [926, 284] width 1236 height 27
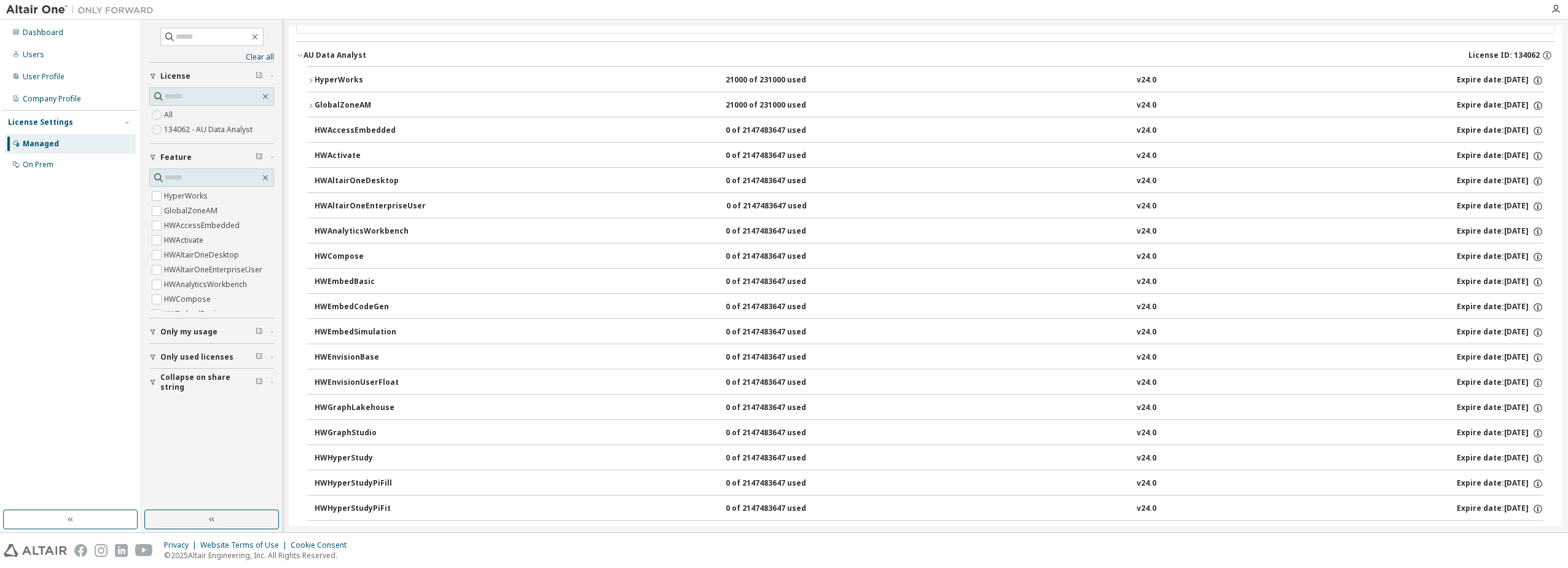
scroll to position [61, 0]
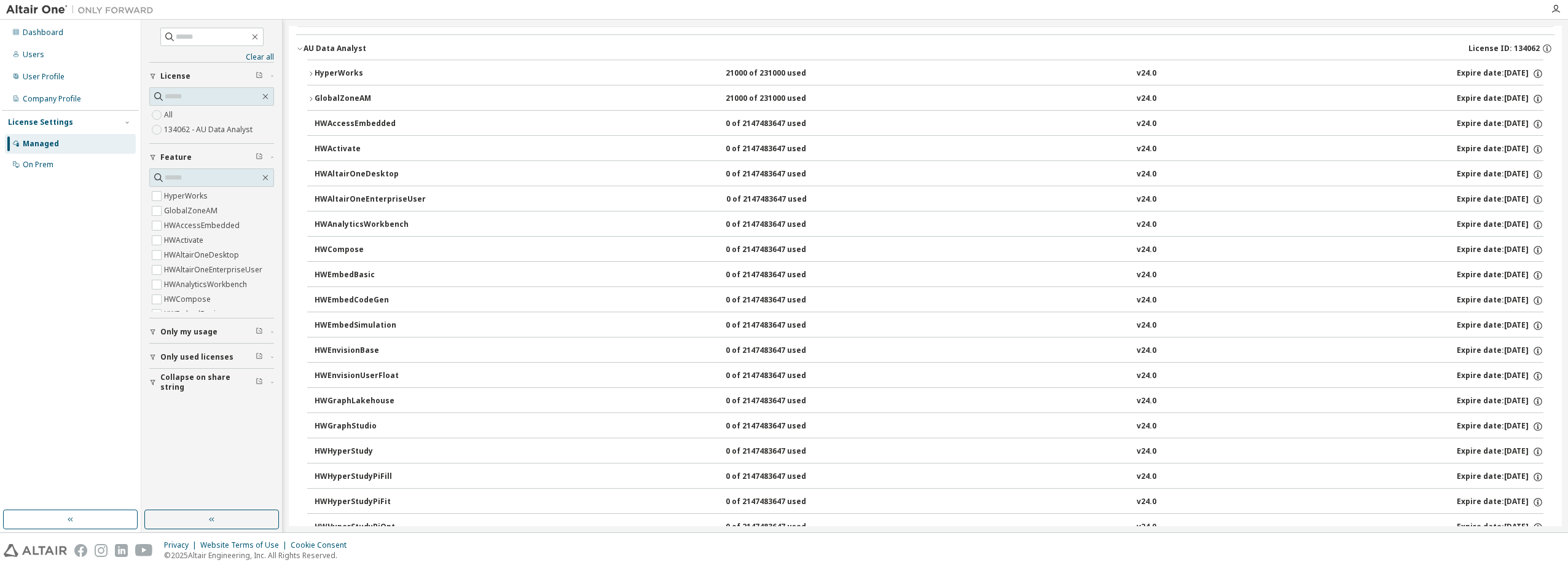
click at [371, 174] on div "HWAltairOneDesktop" at bounding box center [369, 174] width 111 height 11
click at [336, 174] on div "HWAltairOneDesktop" at bounding box center [369, 174] width 111 height 11
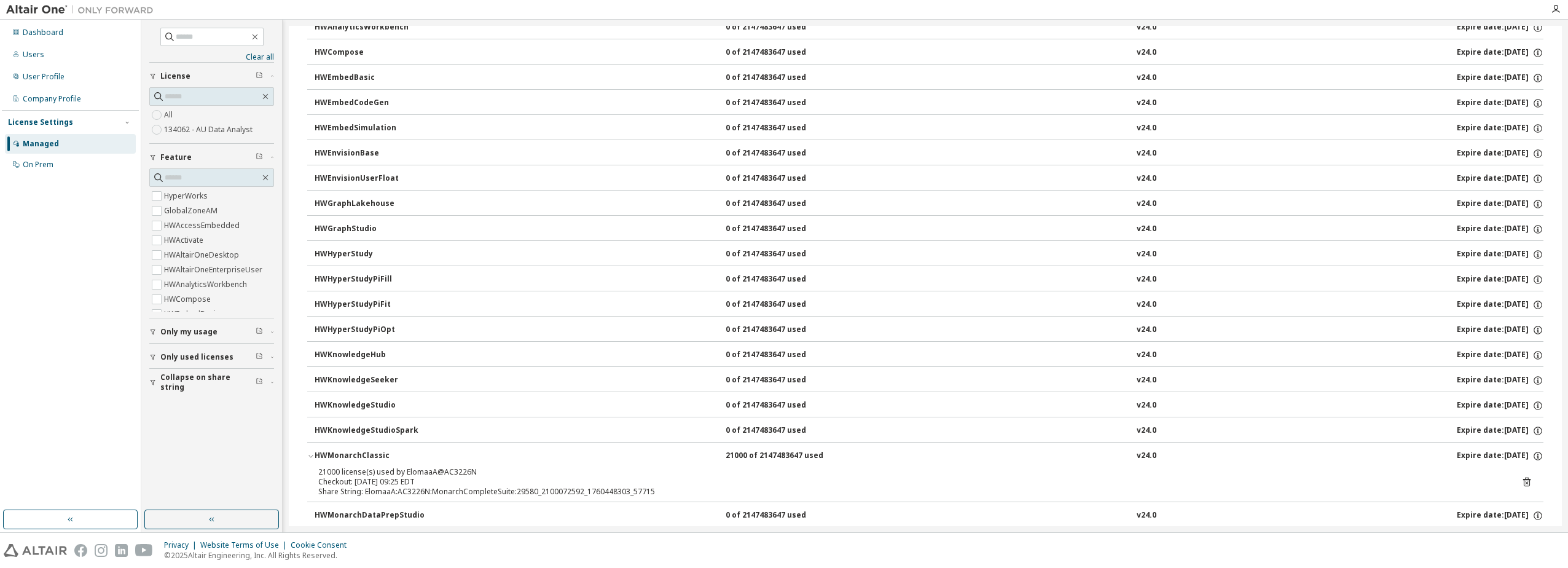
scroll to position [244, 0]
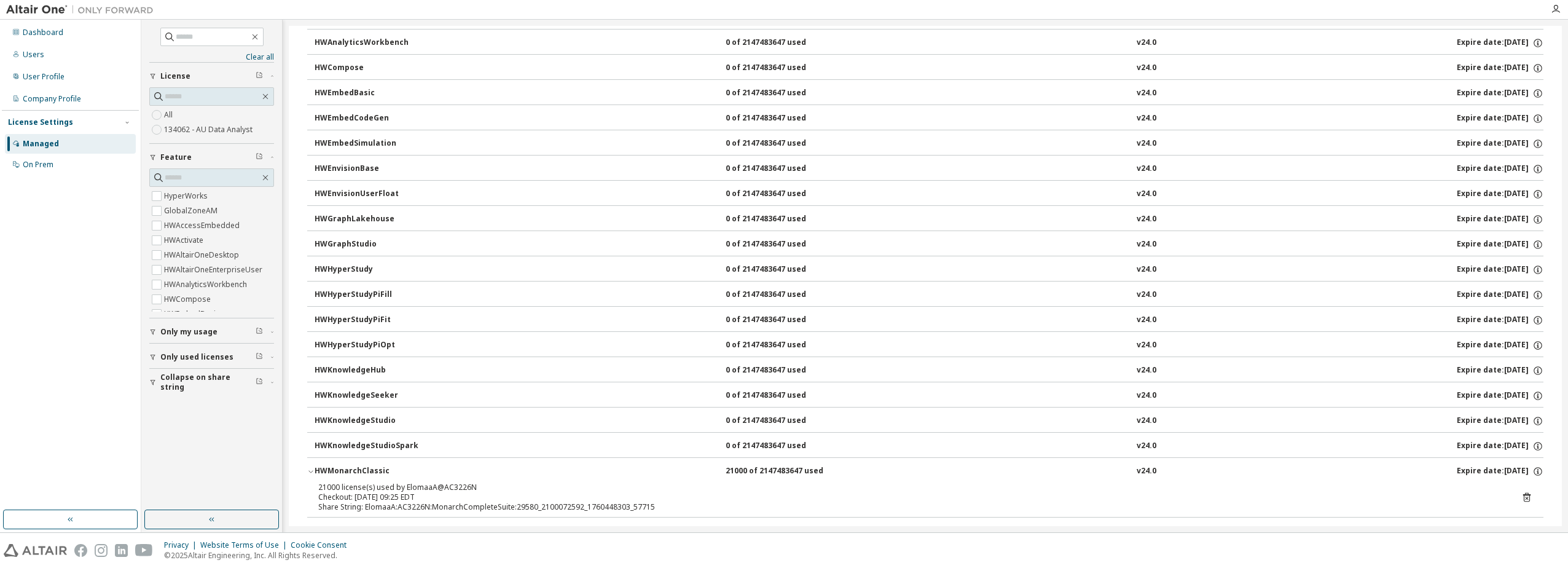
click at [198, 328] on span "Only my usage" at bounding box center [189, 332] width 57 height 10
click at [175, 347] on label "Yes" at bounding box center [172, 350] width 15 height 15
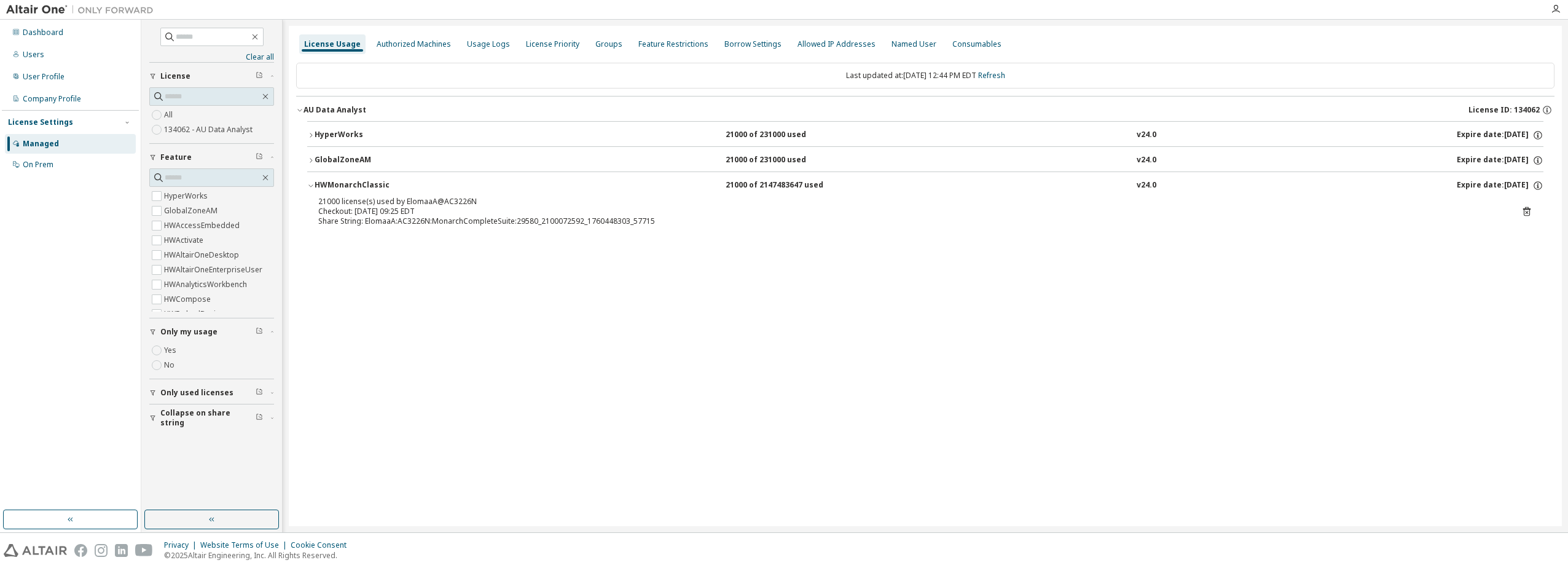
click at [308, 158] on icon "button" at bounding box center [311, 160] width 7 height 7
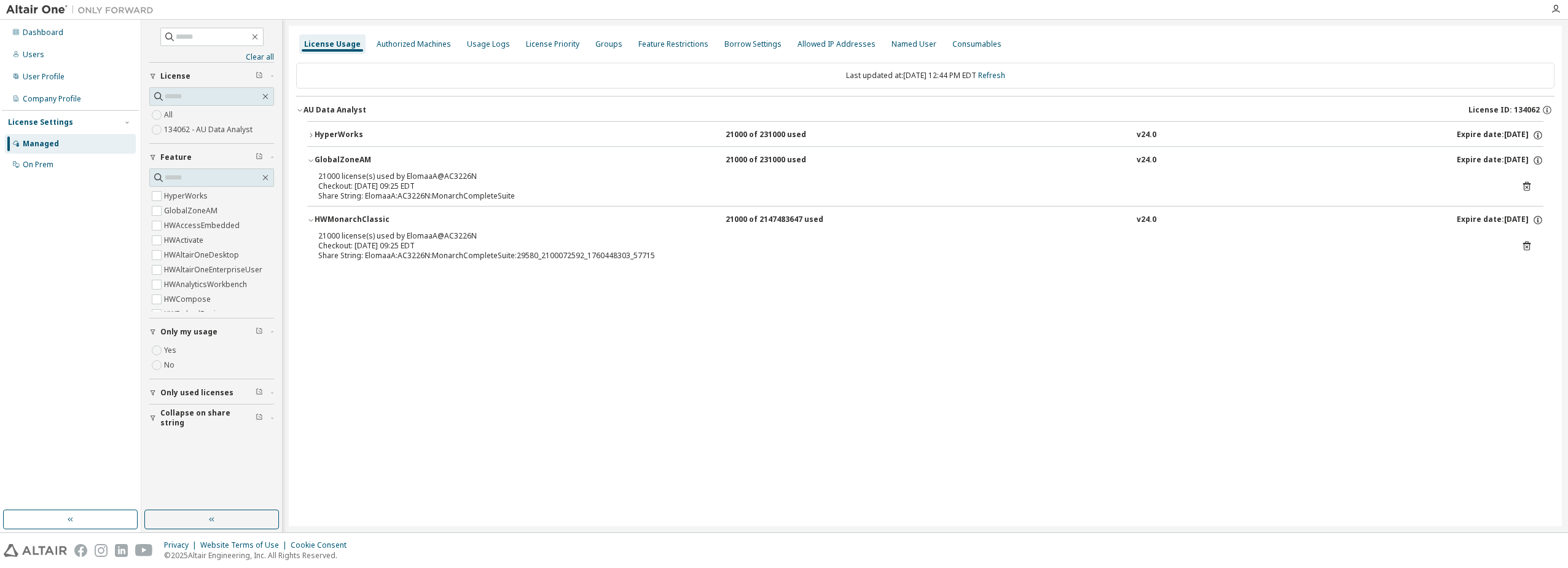
click at [520, 182] on div "Checkout: 2025-10-14 09:25 EDT" at bounding box center [910, 186] width 1185 height 10
click at [1527, 182] on icon at bounding box center [1527, 186] width 11 height 11
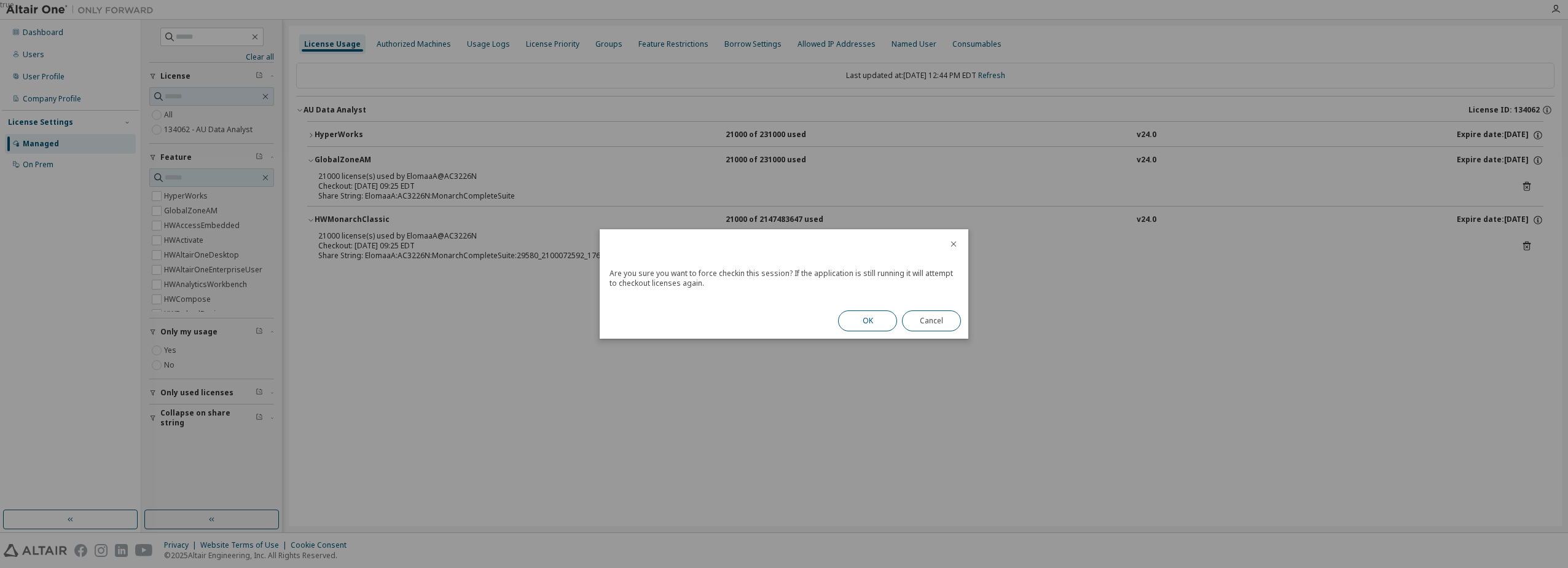
click at [875, 320] on button "OK" at bounding box center [868, 320] width 59 height 21
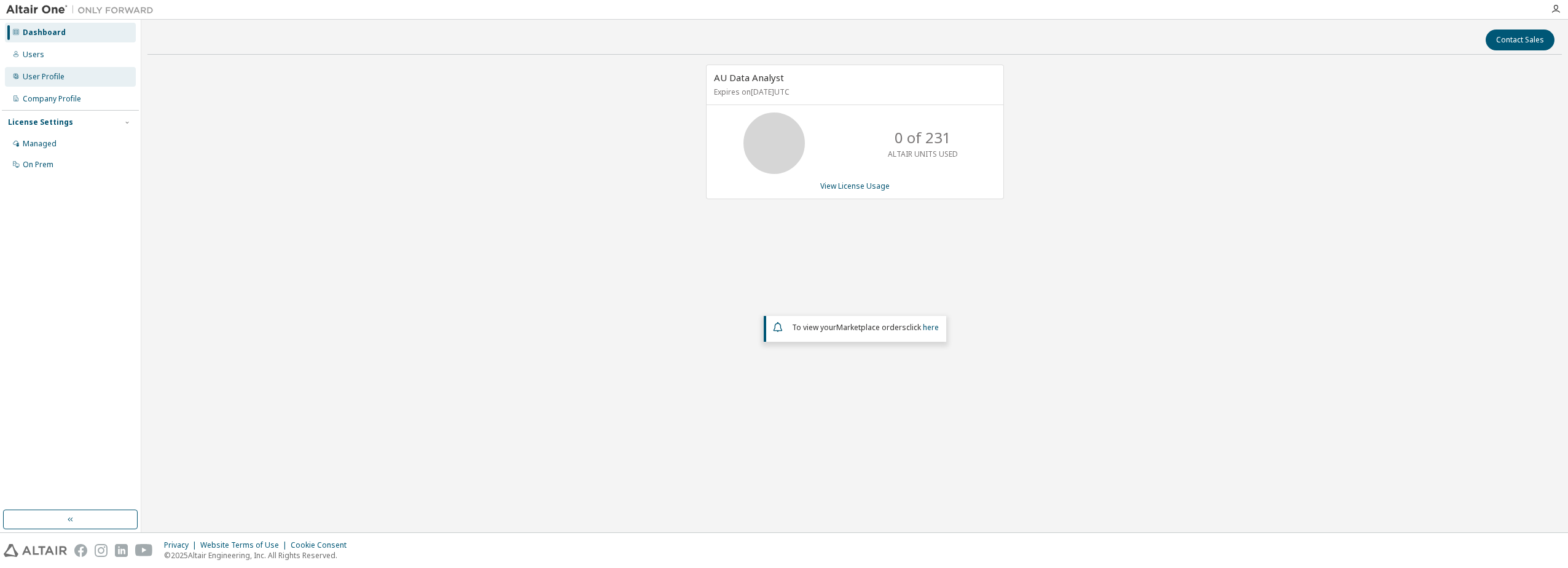
click at [57, 81] on div "User Profile" at bounding box center [44, 77] width 41 height 10
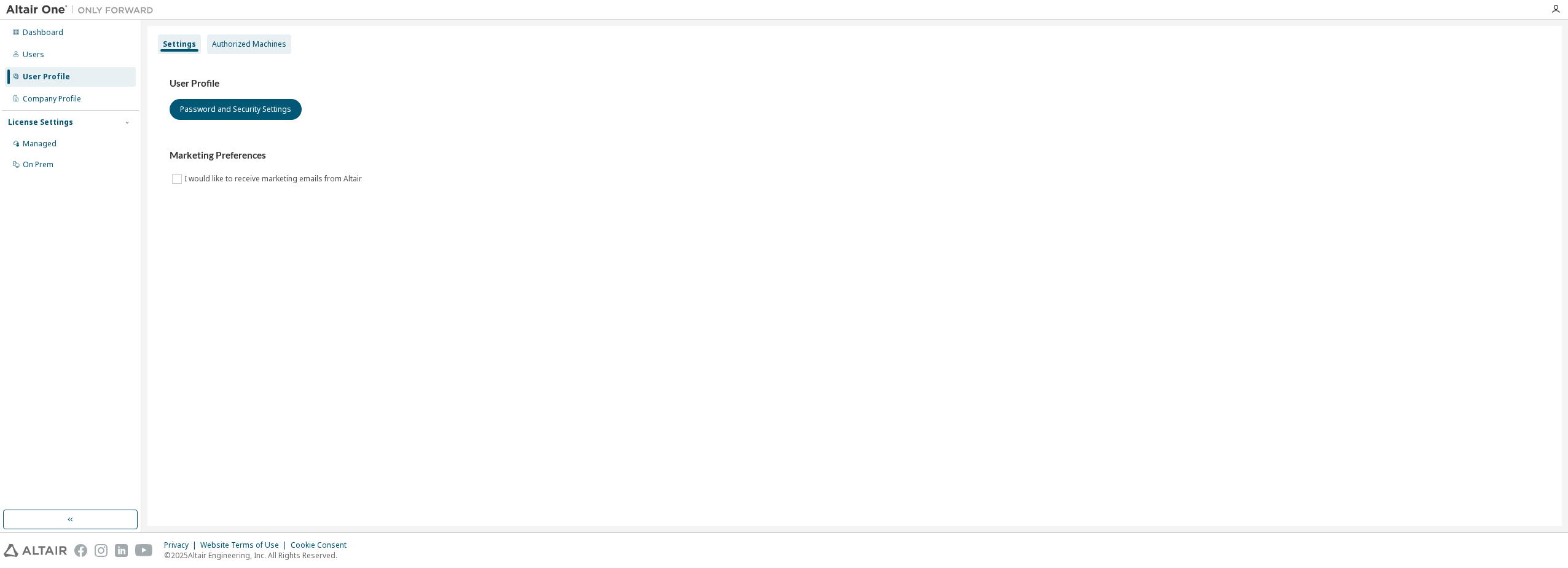
click at [231, 51] on div "Authorized Machines" at bounding box center [249, 44] width 84 height 20
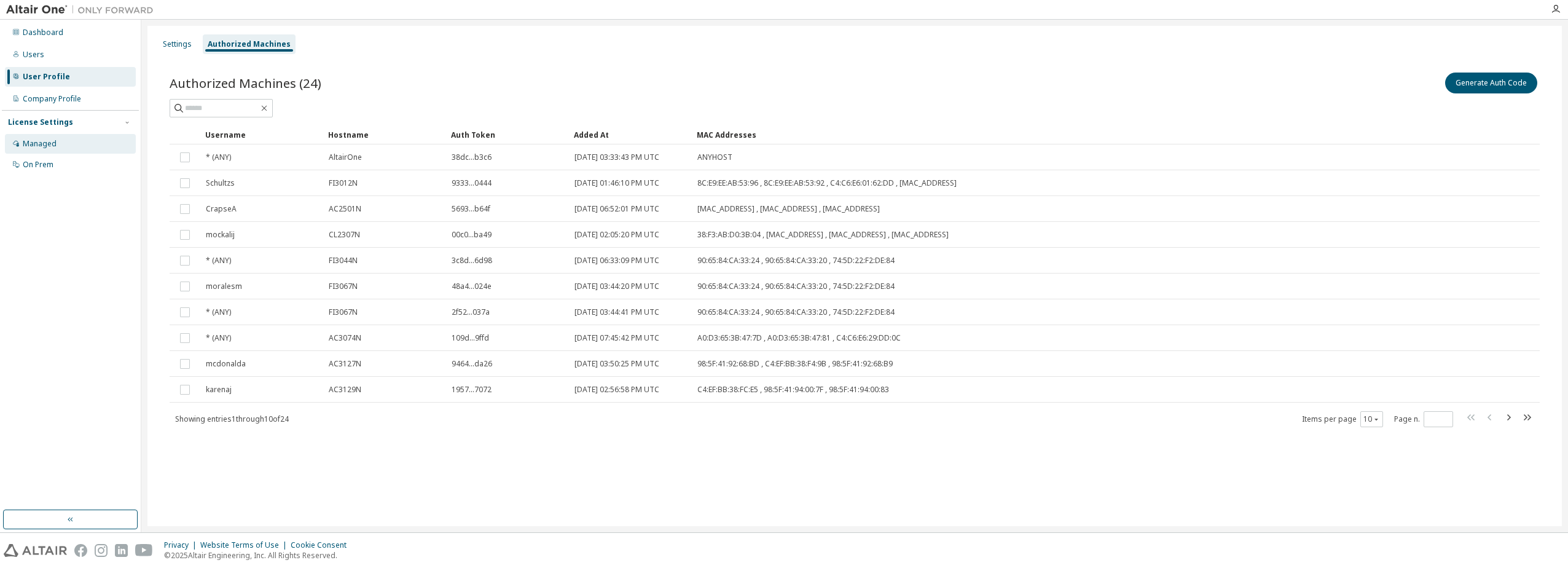
click at [41, 144] on div "Managed" at bounding box center [39, 144] width 34 height 10
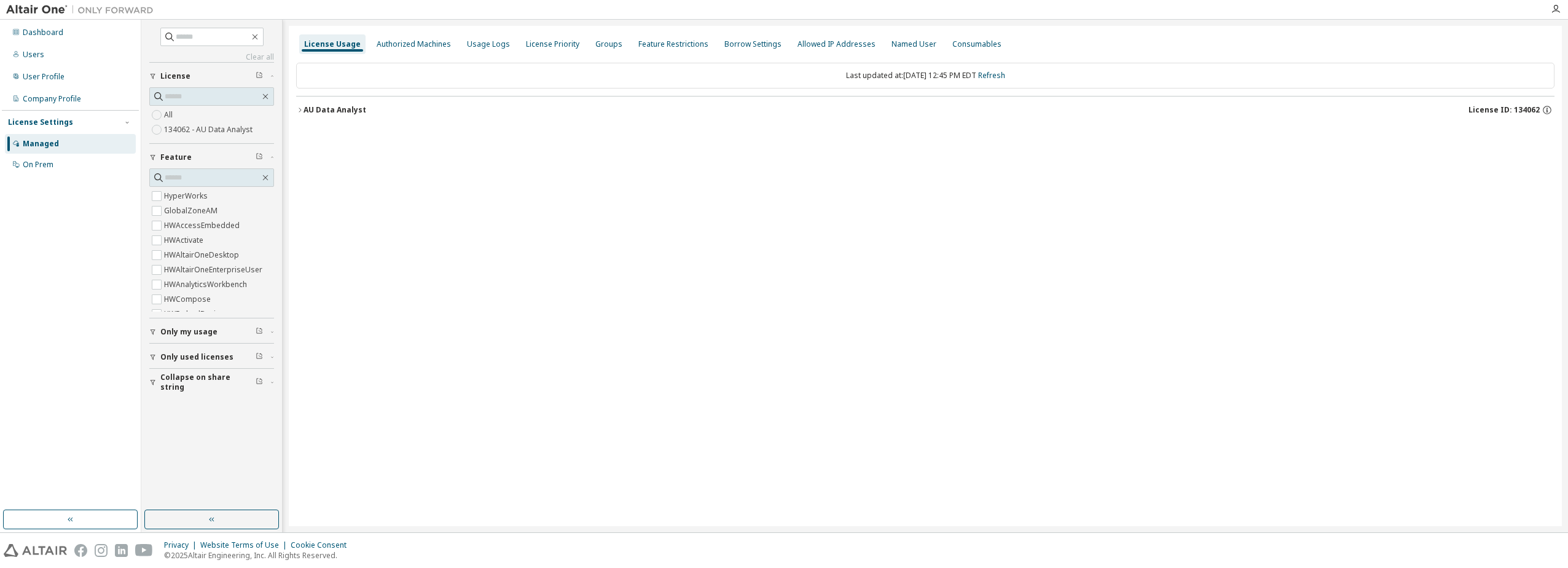
click at [302, 110] on icon "button" at bounding box center [299, 110] width 7 height 7
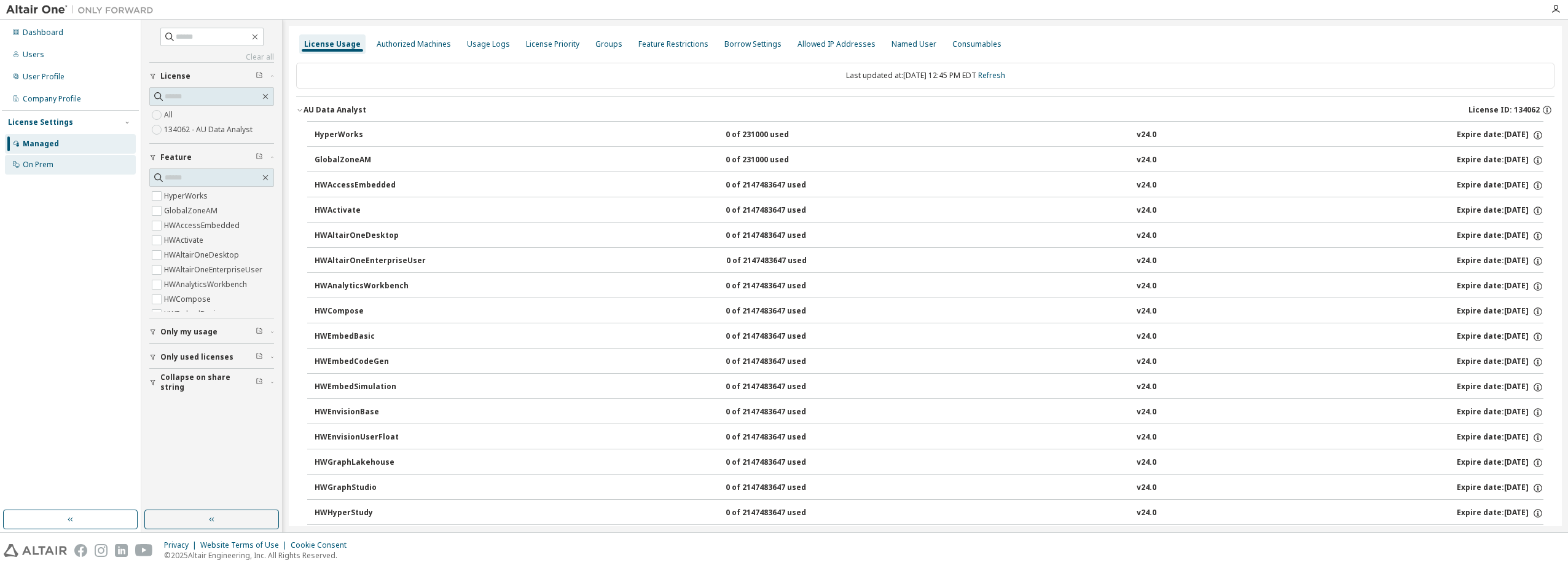
click at [53, 161] on div "On Prem" at bounding box center [38, 165] width 31 height 10
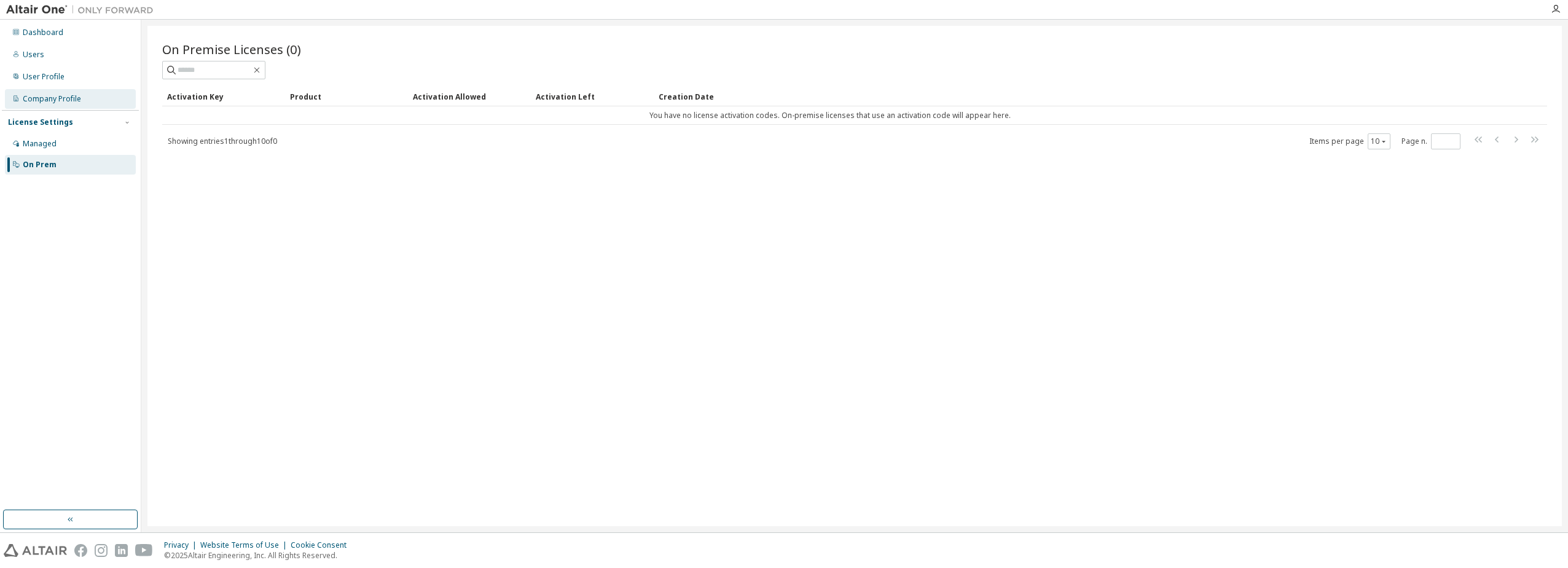
click at [46, 98] on div "Company Profile" at bounding box center [52, 99] width 59 height 10
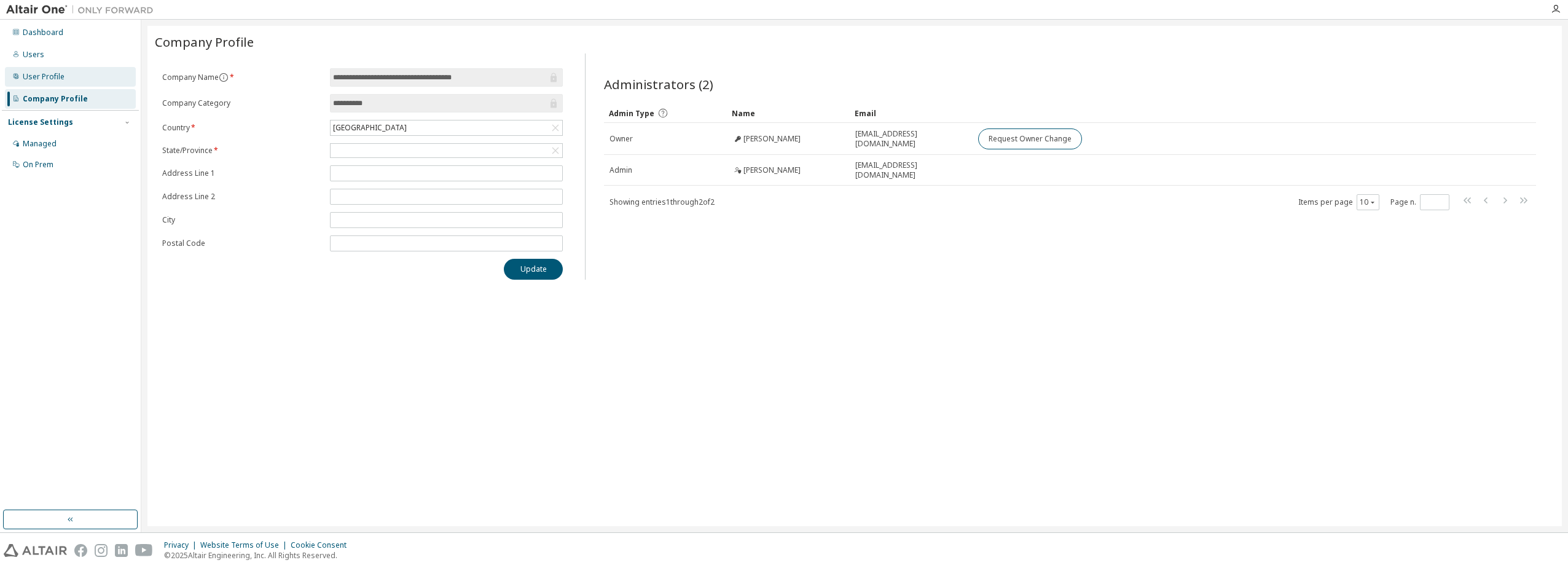
click at [59, 82] on div "User Profile" at bounding box center [70, 77] width 131 height 20
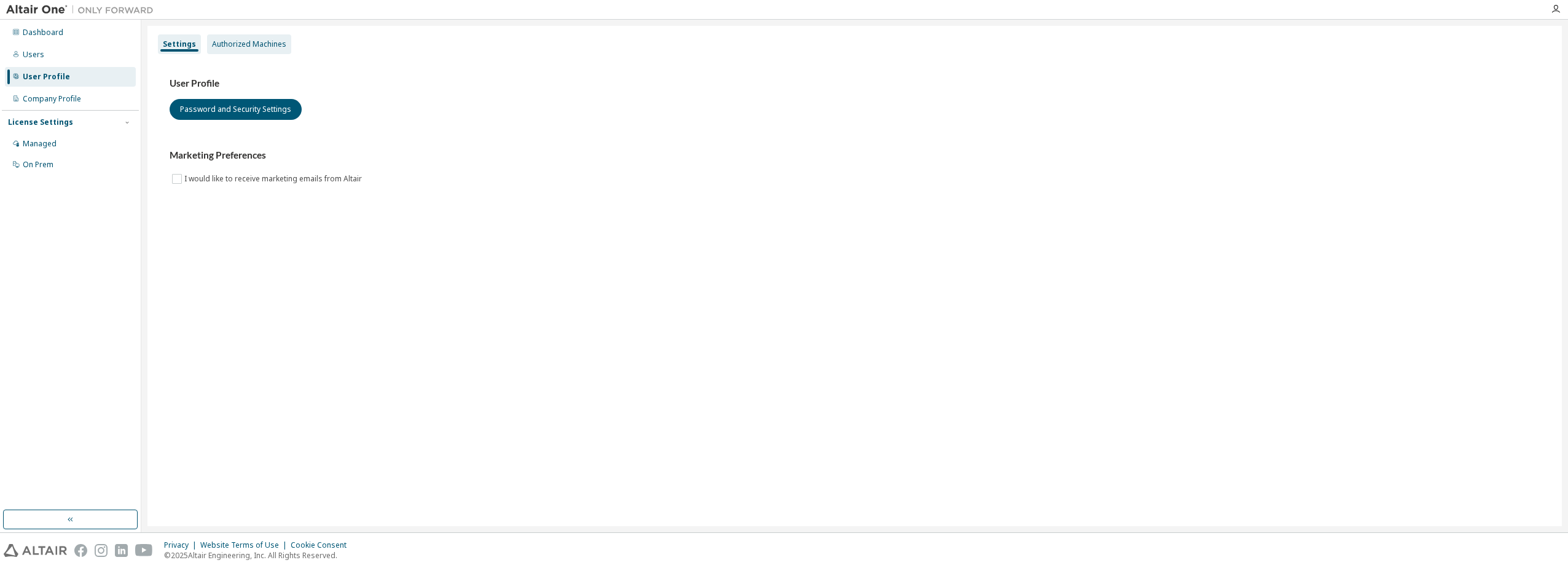
click at [226, 35] on div "Authorized Machines" at bounding box center [249, 44] width 84 height 20
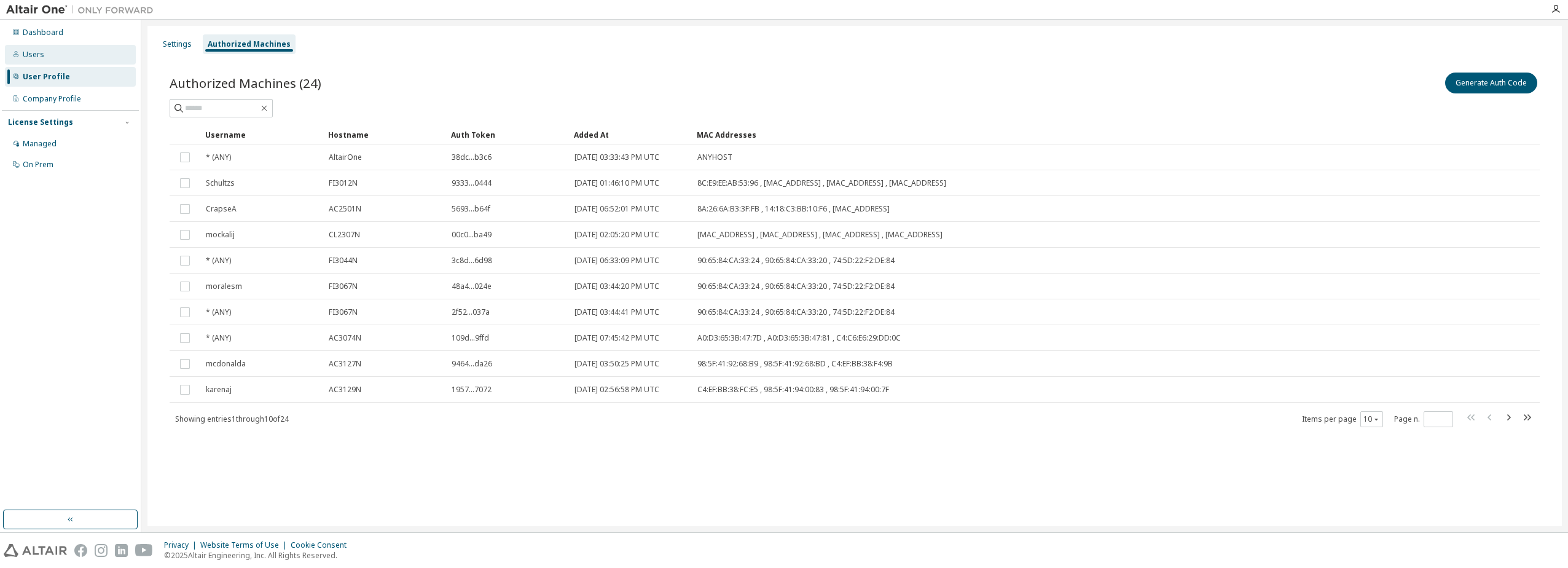
click at [68, 64] on div "Users" at bounding box center [70, 55] width 131 height 20
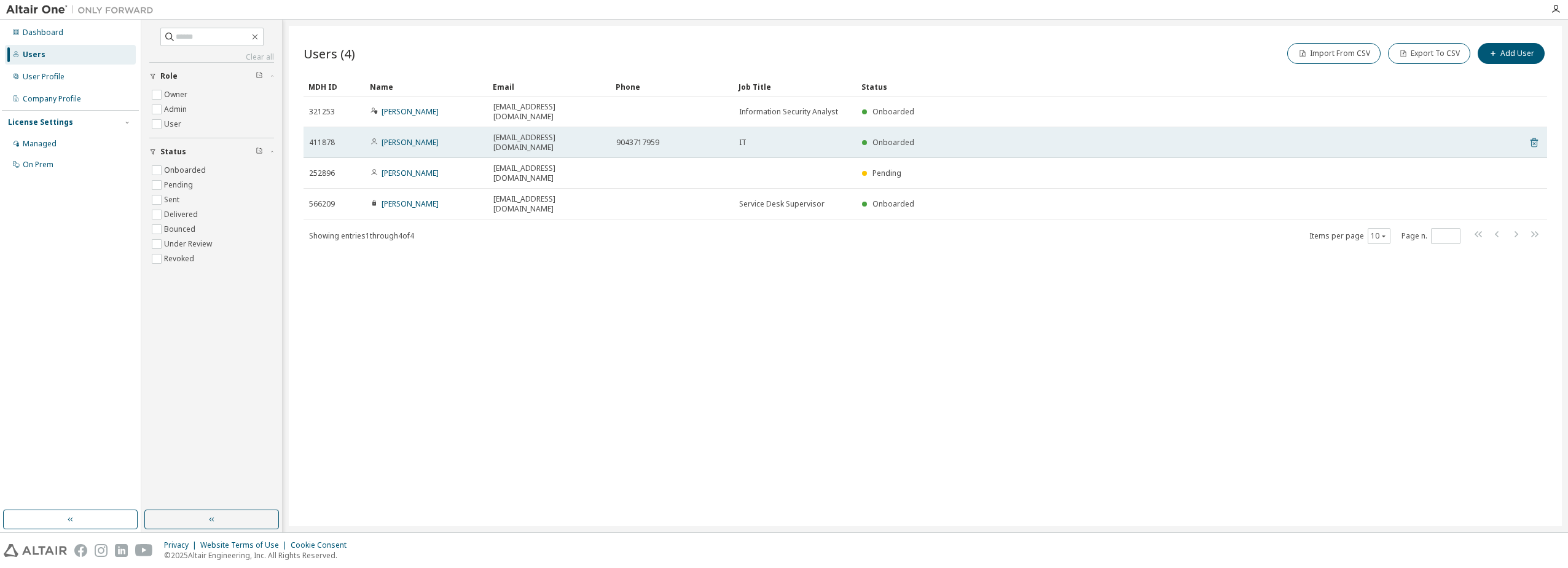
click at [1534, 138] on icon at bounding box center [1534, 142] width 7 height 9
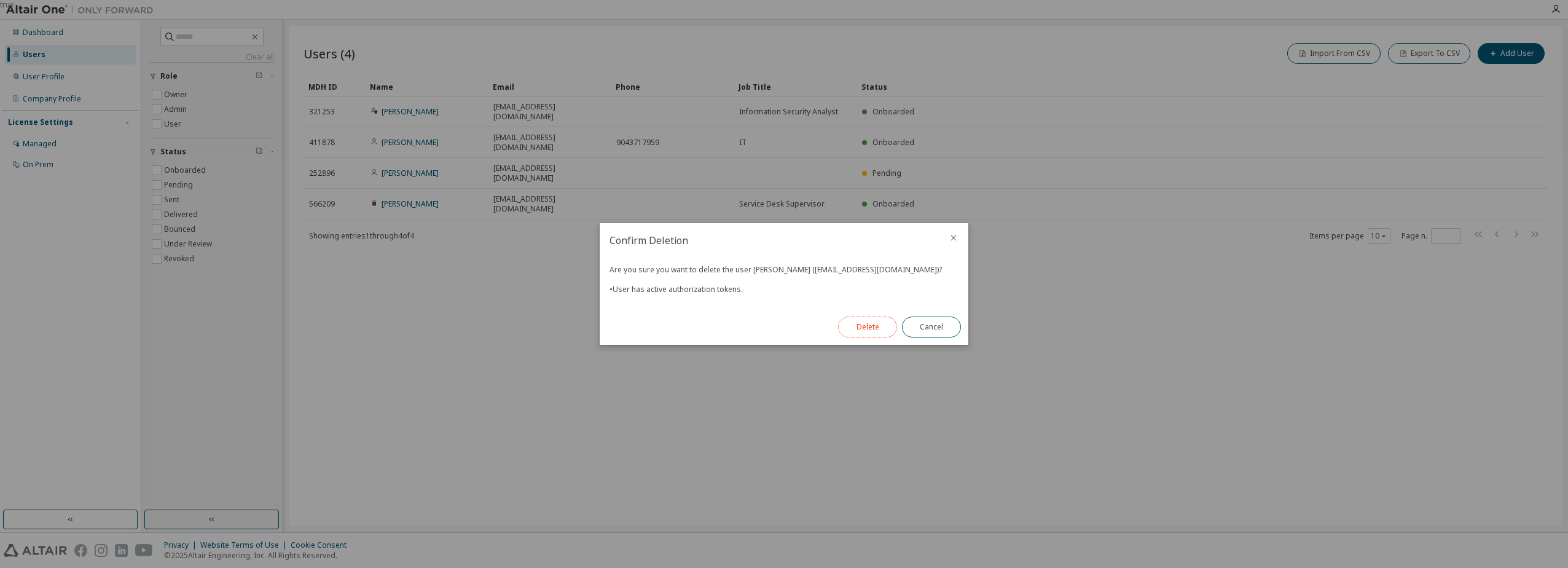
click at [870, 322] on button "Delete" at bounding box center [868, 327] width 59 height 21
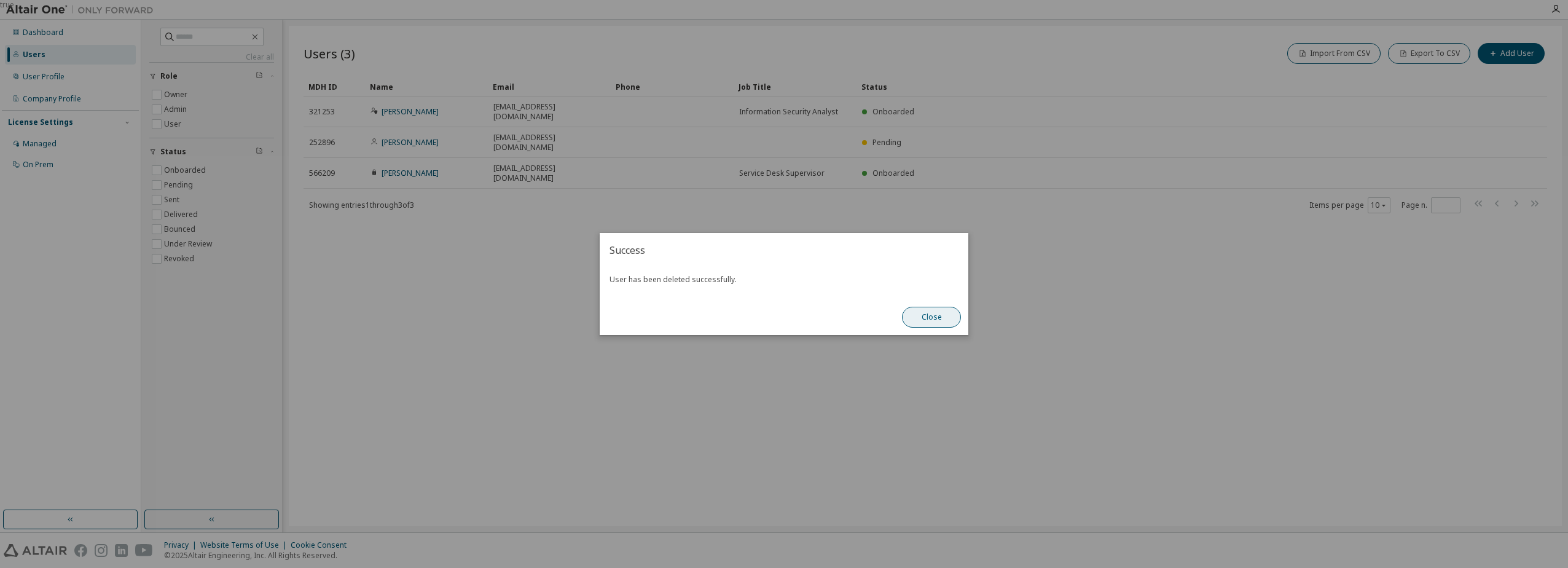
click at [942, 318] on button "Close" at bounding box center [931, 317] width 59 height 21
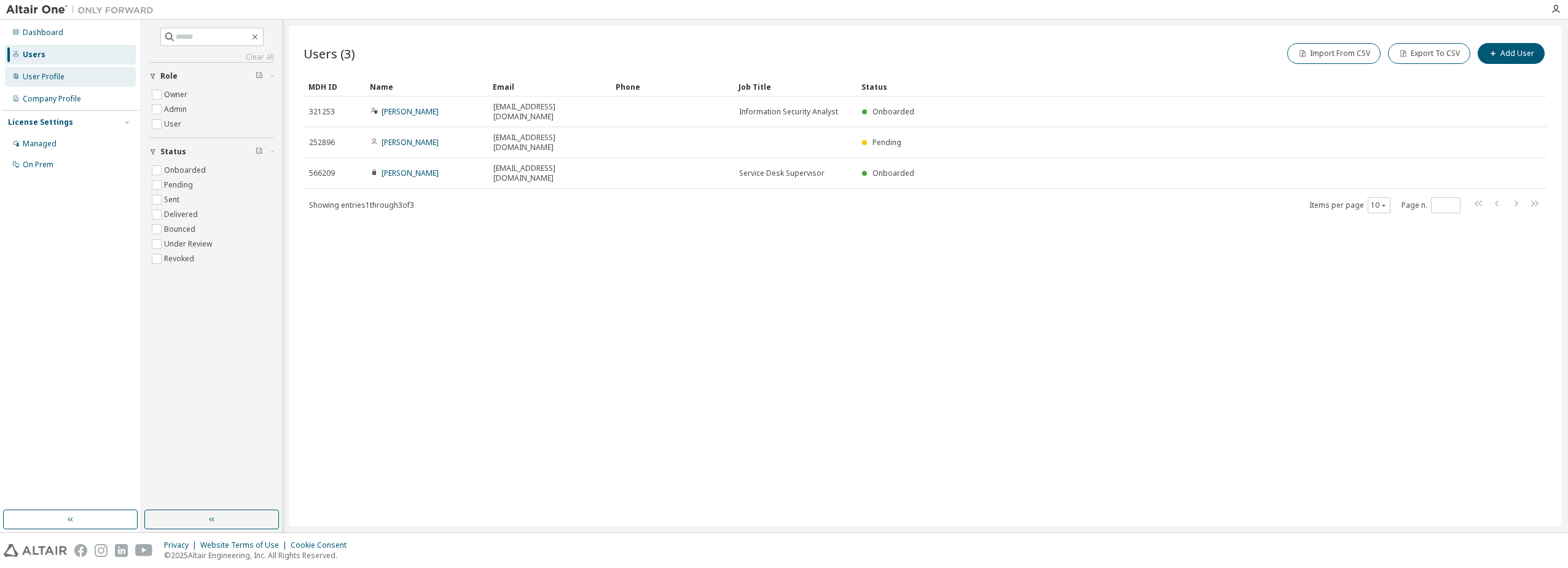
click at [37, 72] on div "User Profile" at bounding box center [44, 77] width 41 height 10
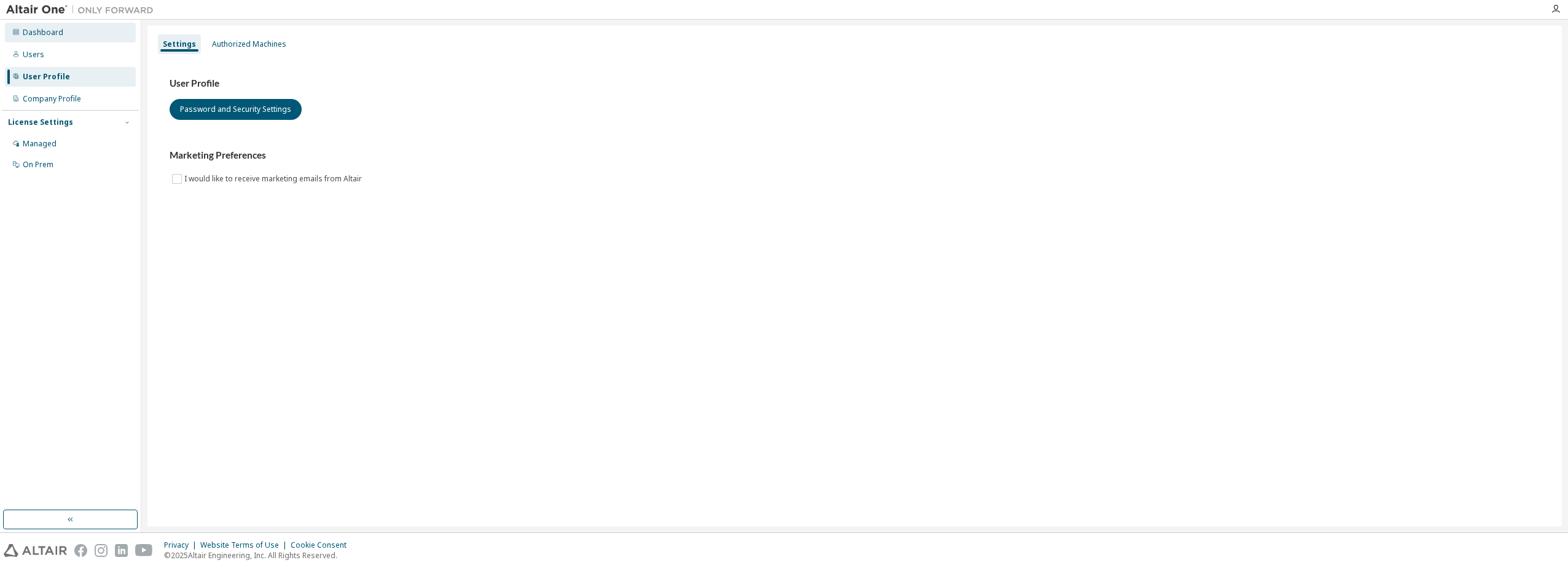
click at [50, 35] on div "Dashboard" at bounding box center [43, 33] width 41 height 10
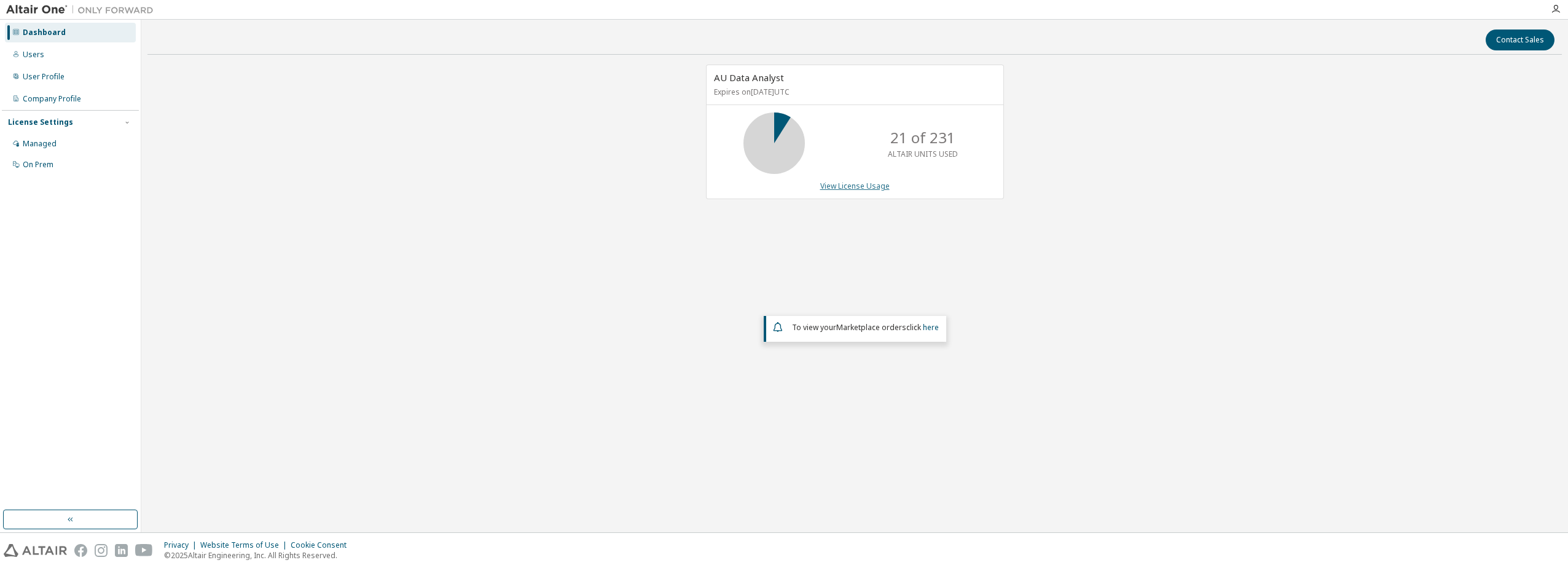
click at [858, 187] on link "View License Usage" at bounding box center [855, 186] width 69 height 11
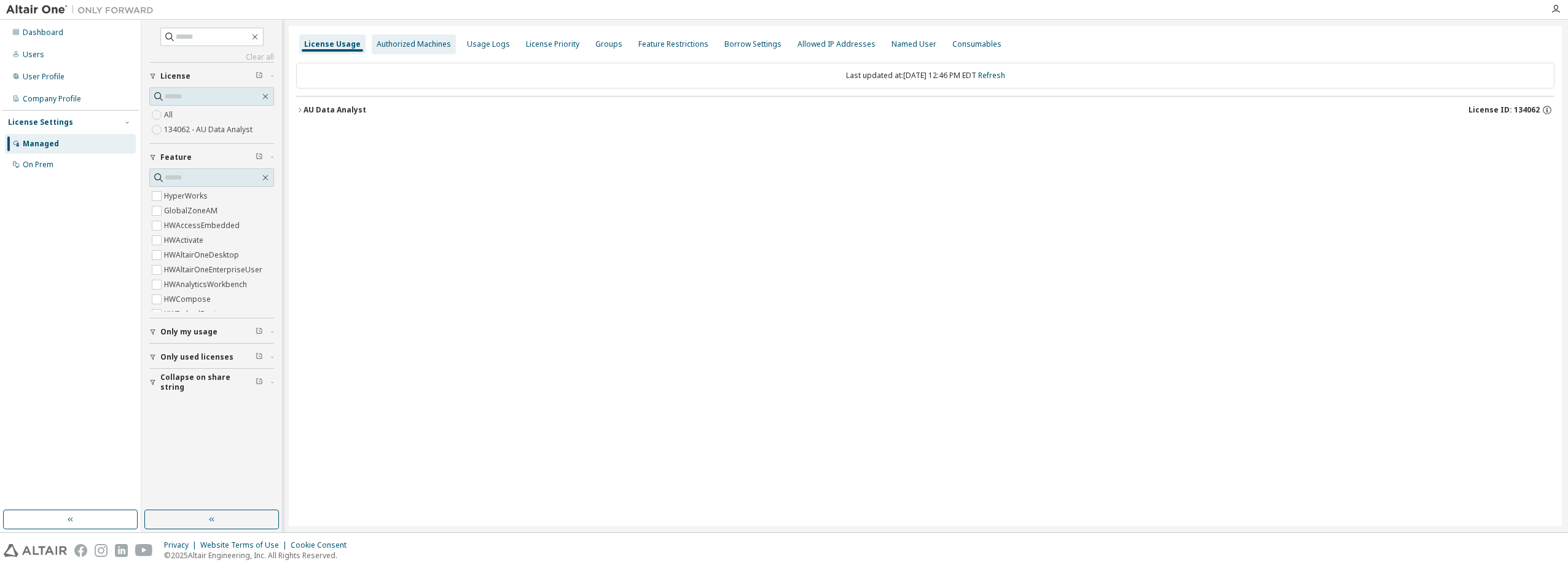
click at [400, 43] on div "Authorized Machines" at bounding box center [414, 44] width 74 height 10
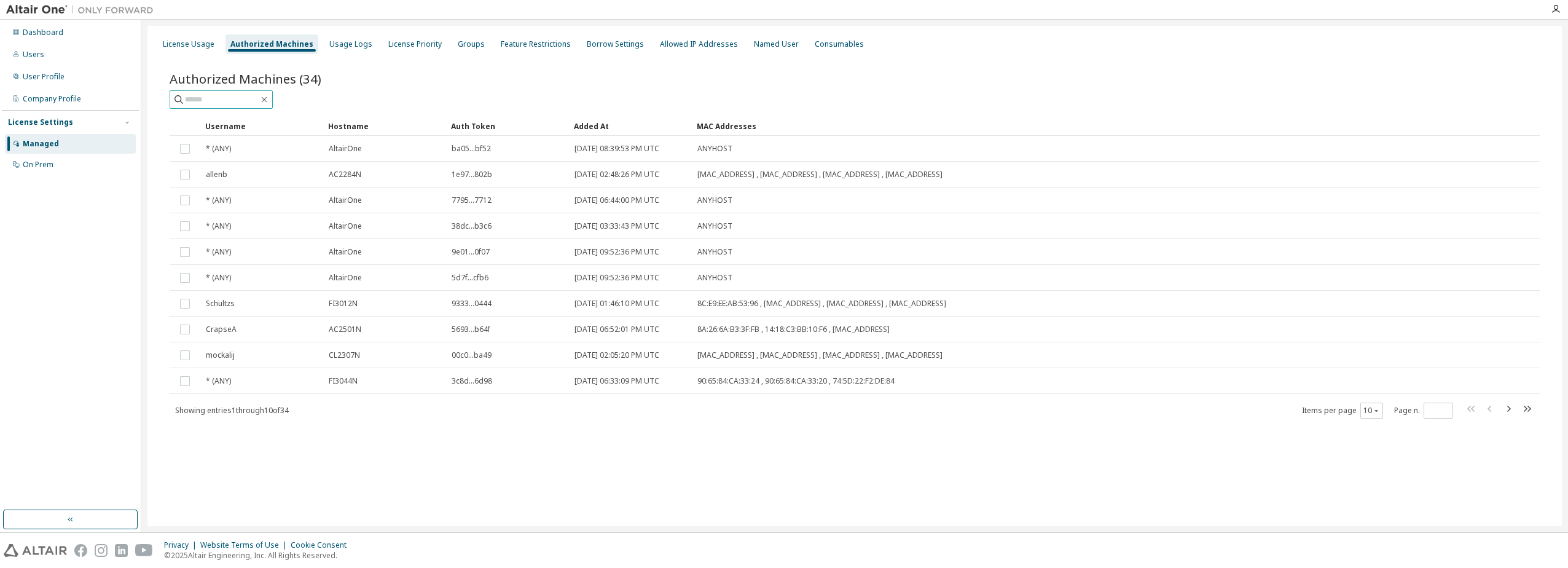
click at [244, 96] on input "text" at bounding box center [222, 99] width 74 height 12
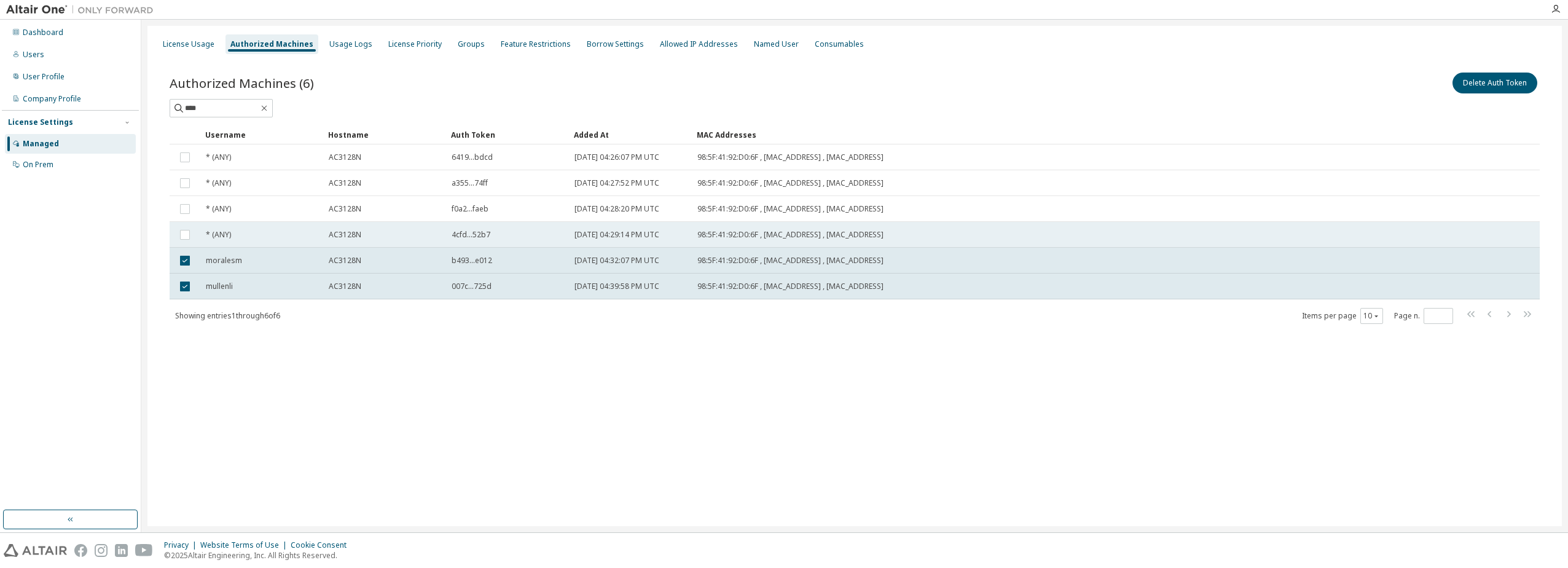
click at [183, 247] on td at bounding box center [184, 234] width 31 height 26
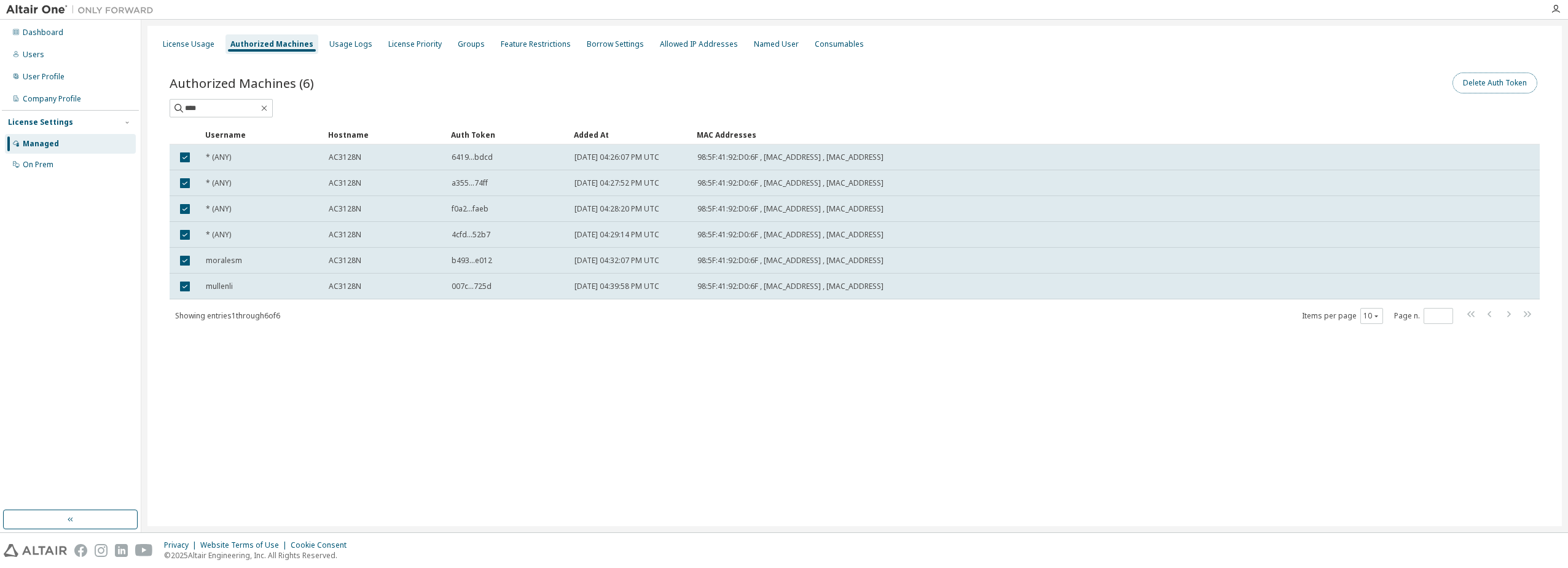
click at [1507, 79] on button "Delete Auth Token" at bounding box center [1495, 82] width 85 height 21
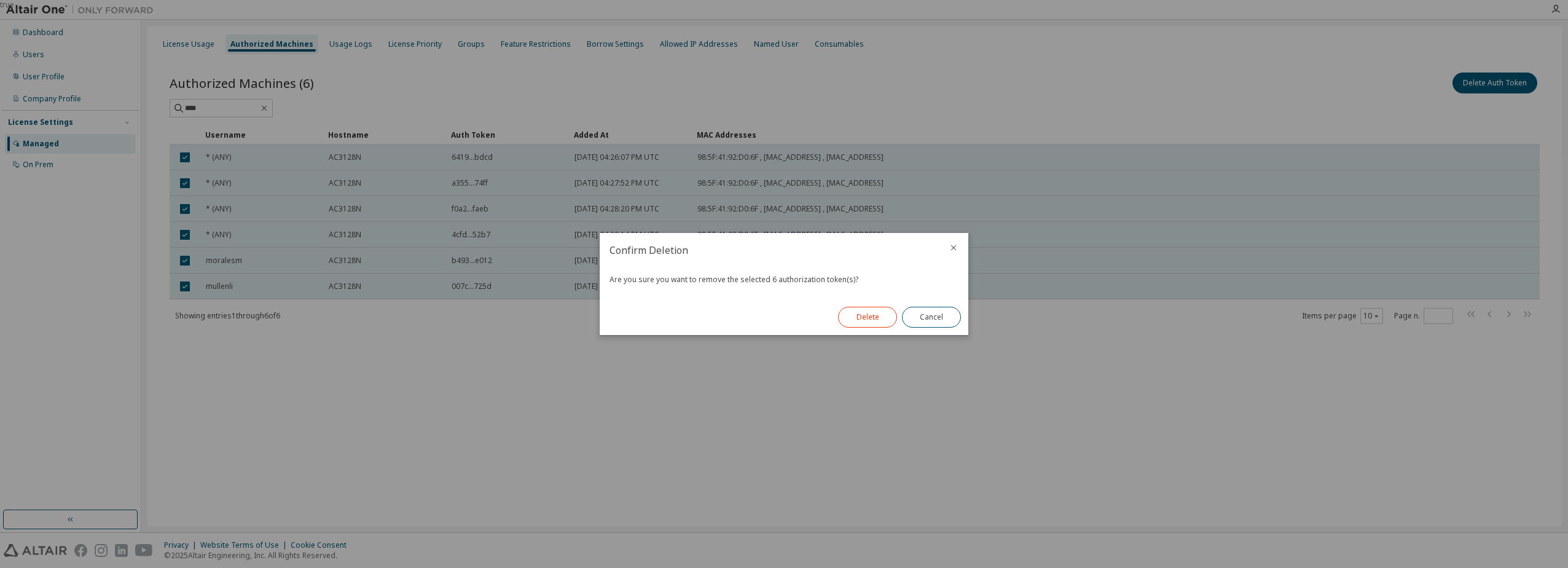
click at [869, 316] on button "Delete" at bounding box center [868, 317] width 59 height 21
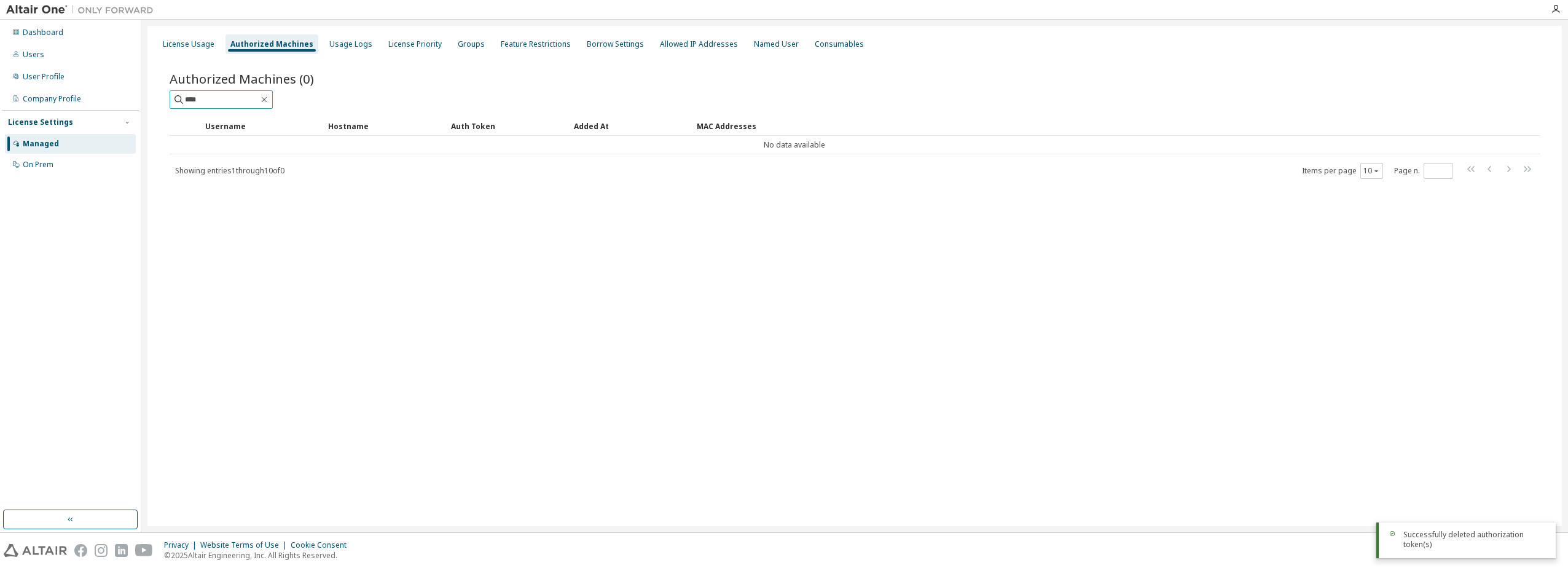
click at [247, 104] on input "****" at bounding box center [222, 99] width 74 height 12
click at [244, 105] on input "****" at bounding box center [222, 99] width 74 height 12
type input "*"
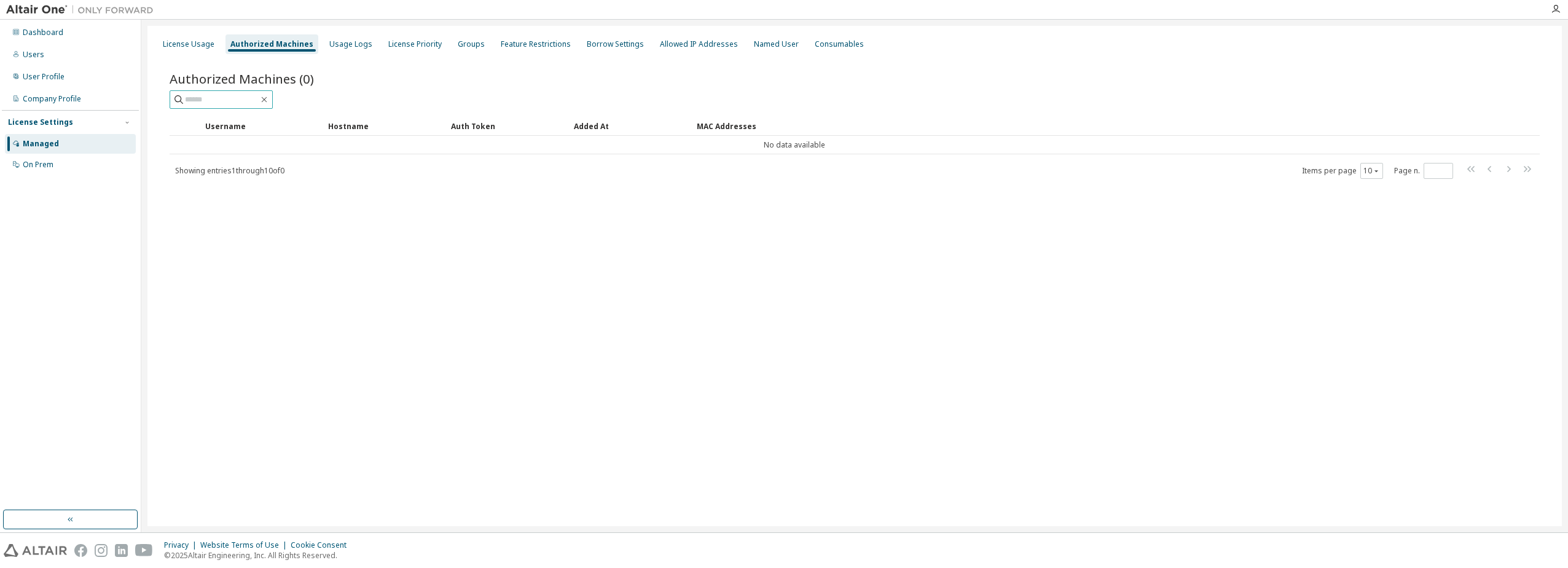
type input "*"
type input "****"
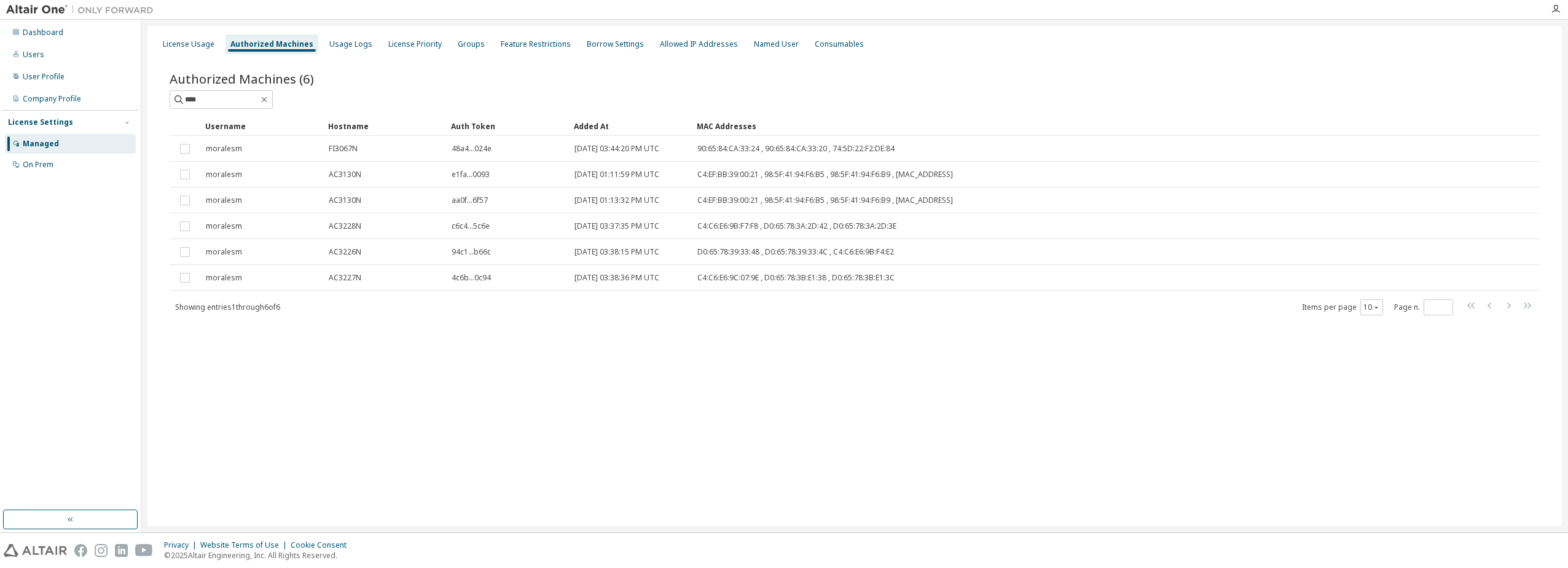
click at [88, 65] on div "Dashboard Users User Profile Company Profile License Settings Managed On Prem" at bounding box center [71, 99] width 137 height 154
click at [86, 71] on div "User Profile" at bounding box center [70, 77] width 131 height 20
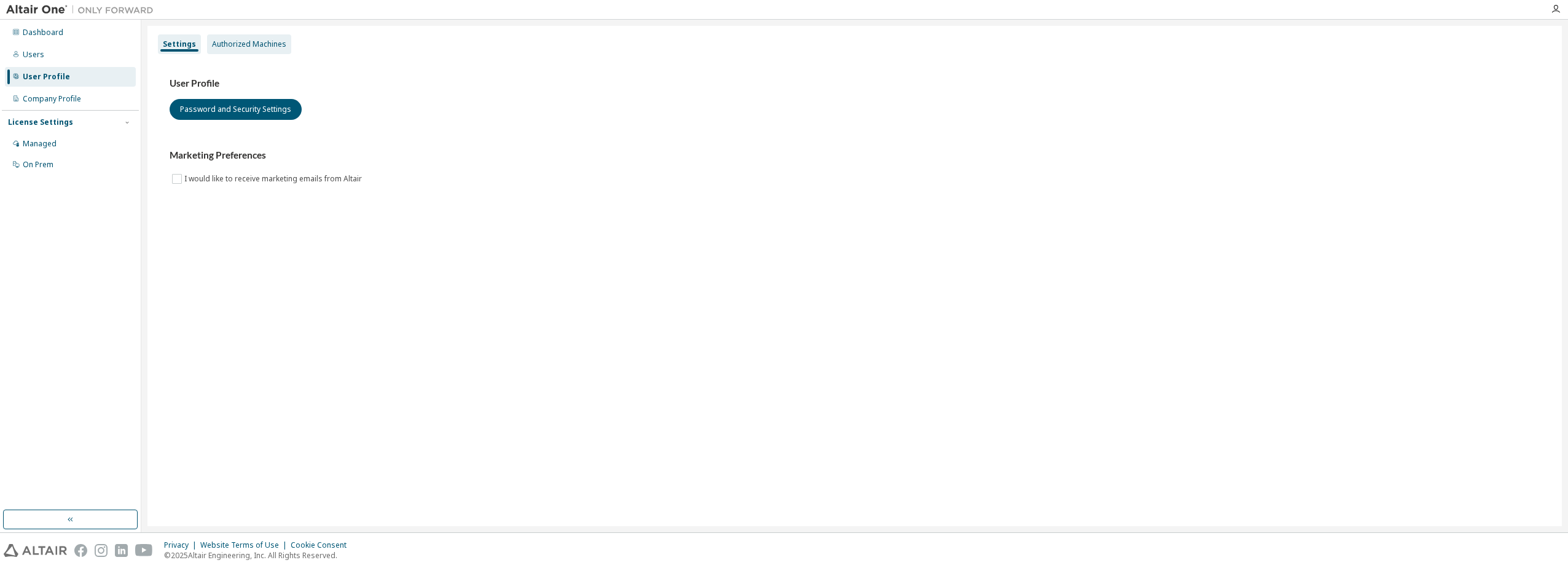
click at [268, 50] on div "Authorized Machines" at bounding box center [249, 44] width 84 height 20
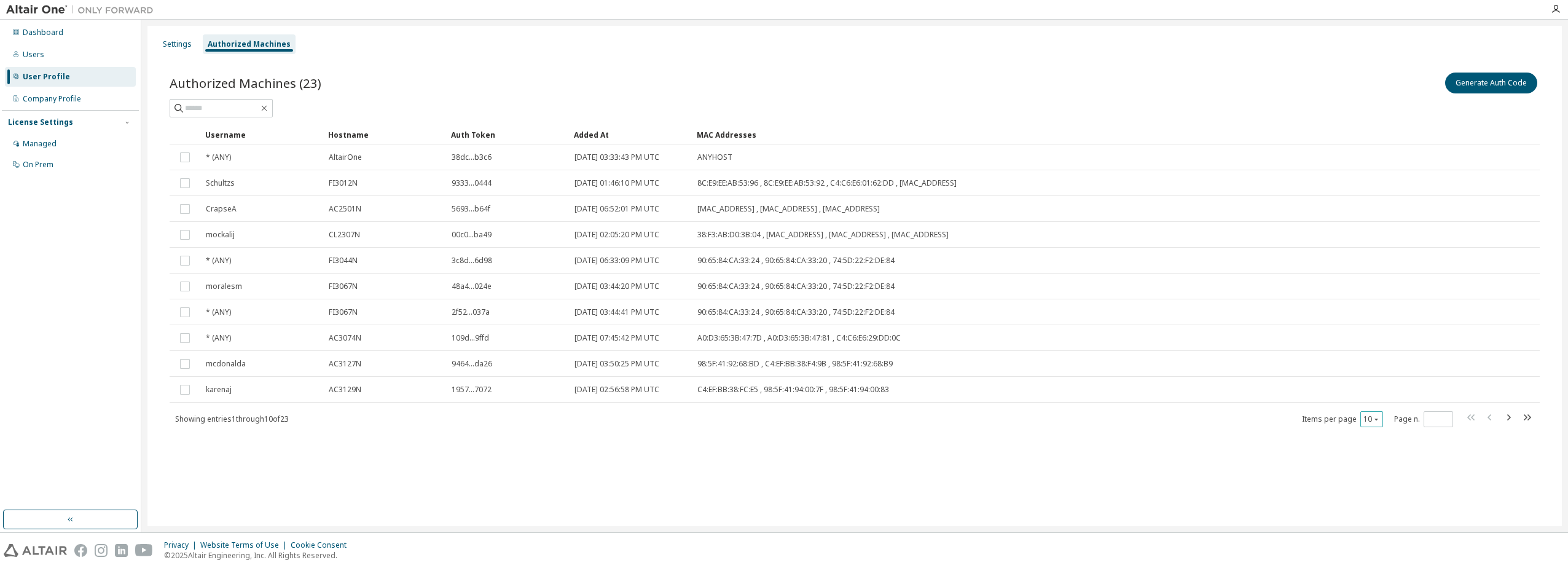
click at [1384, 414] on div "10" at bounding box center [1372, 419] width 23 height 16
click at [1381, 414] on div "10" at bounding box center [1372, 419] width 23 height 16
click at [1381, 415] on div "10" at bounding box center [1372, 419] width 23 height 16
click at [1380, 419] on icon "button" at bounding box center [1376, 419] width 7 height 7
click at [1379, 458] on div "30" at bounding box center [1410, 465] width 99 height 15
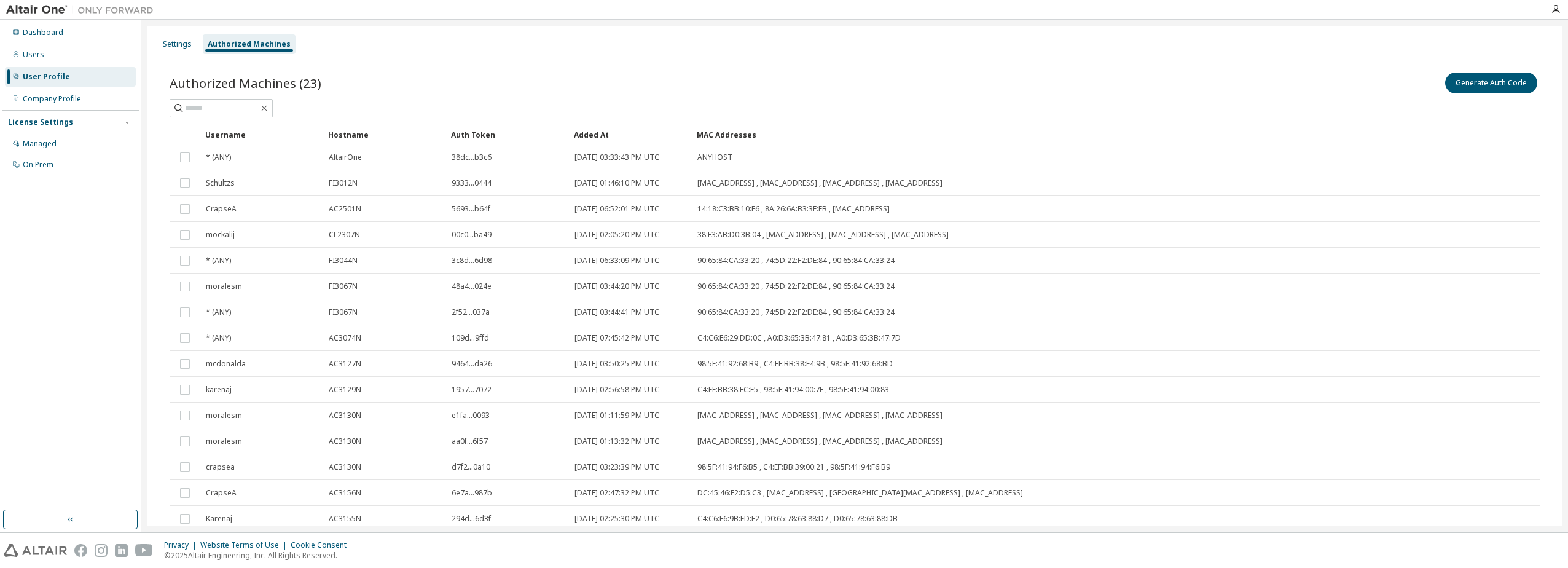
click at [347, 131] on div "Hostname" at bounding box center [384, 135] width 113 height 20
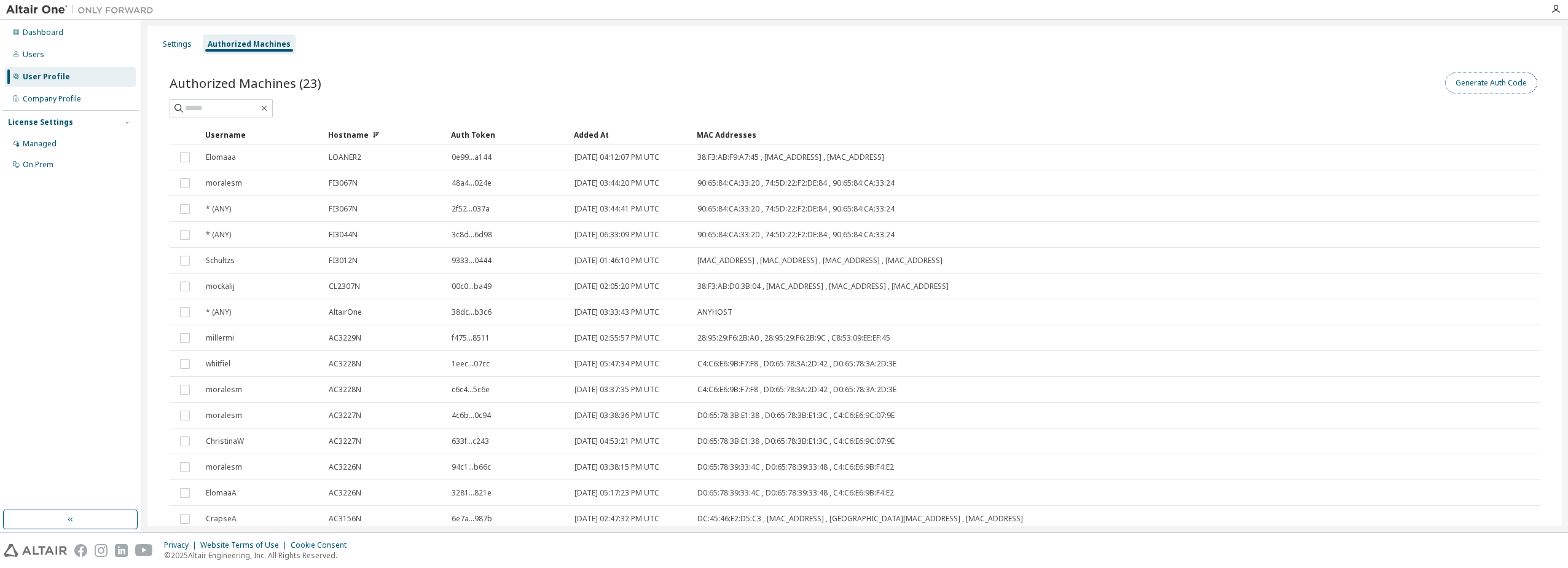
click at [1485, 87] on button "Generate Auth Code" at bounding box center [1491, 82] width 92 height 21
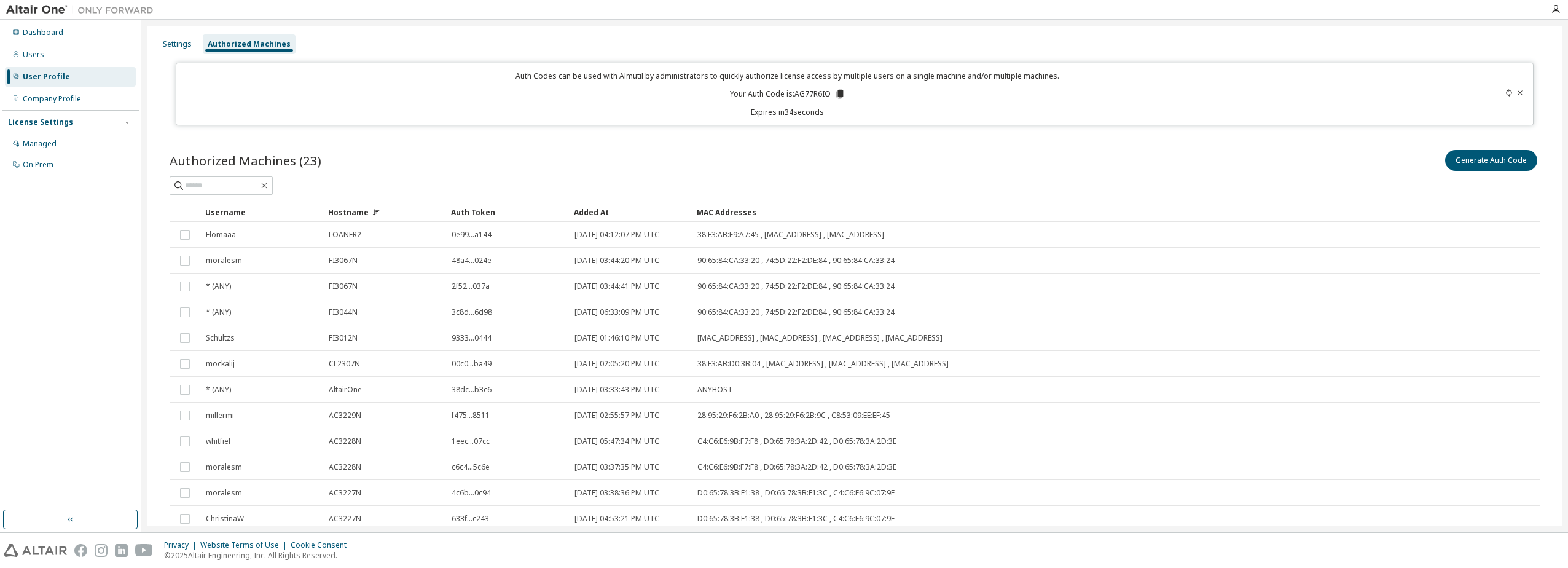
click at [1248, 142] on div "Authorized Machines (23) Generate Auth Code Clear Load Save Save As Field Opera…" at bounding box center [855, 502] width 1400 height 739
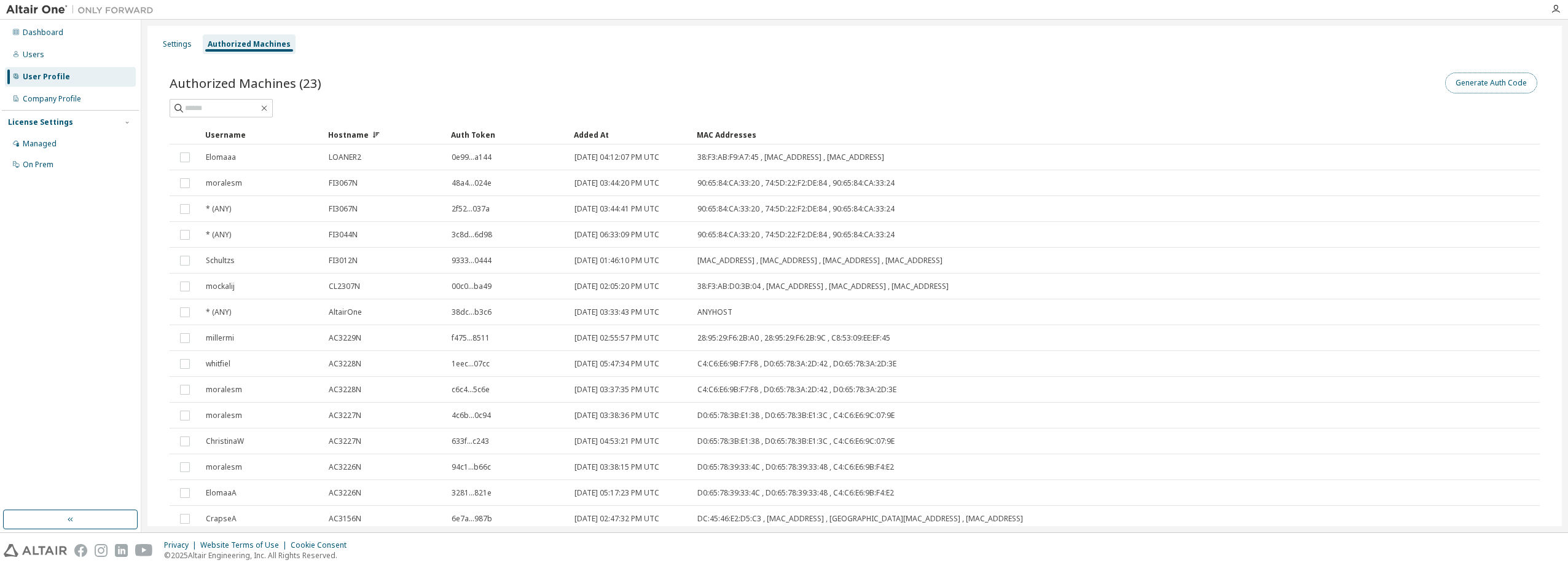
click at [1466, 79] on button "Generate Auth Code" at bounding box center [1491, 82] width 92 height 21
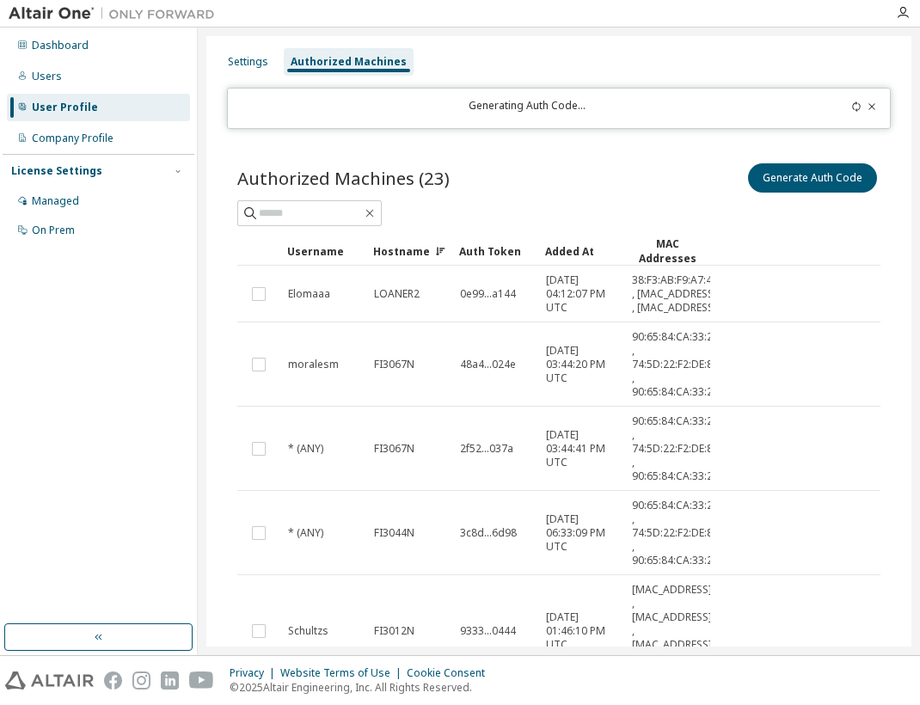
click at [851, 107] on icon at bounding box center [856, 106] width 10 height 10
click at [867, 105] on icon at bounding box center [872, 106] width 10 height 10
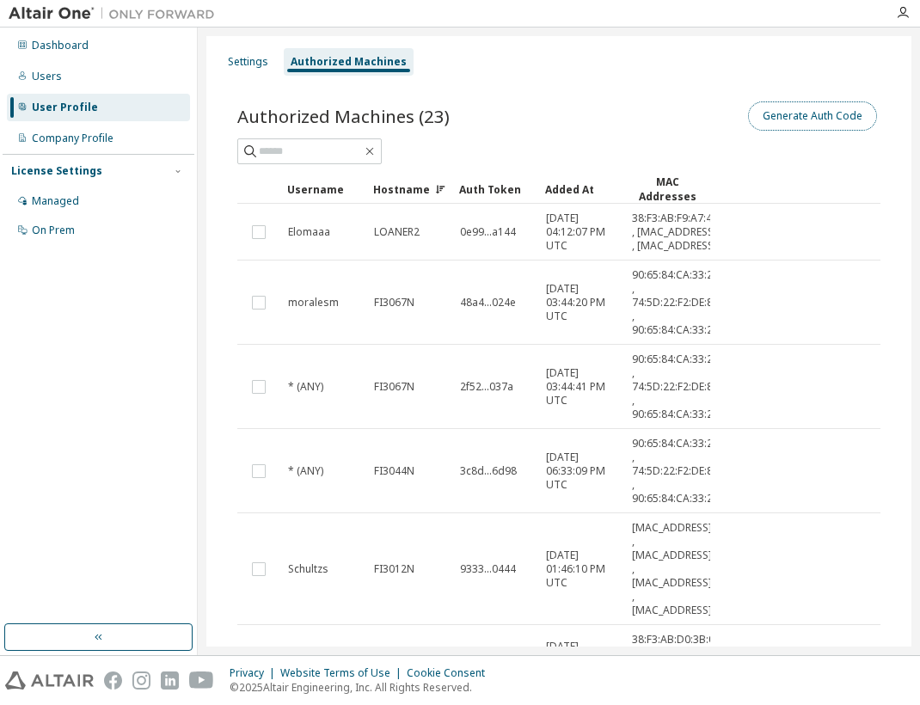
click at [777, 129] on button "Generate Auth Code" at bounding box center [812, 115] width 129 height 29
